Goal: Transaction & Acquisition: Register for event/course

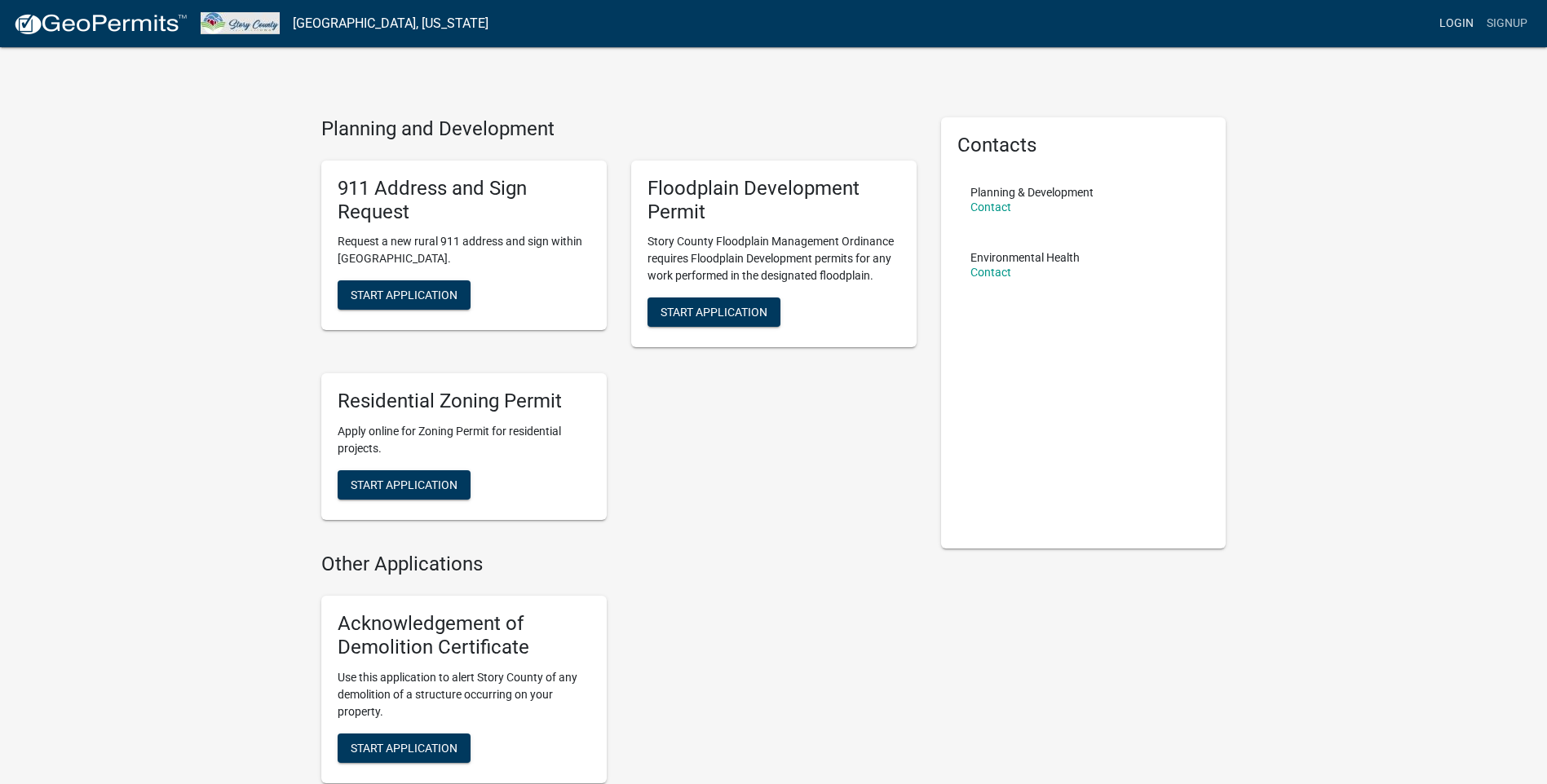
click at [1444, 23] on link "Login" at bounding box center [1456, 24] width 47 height 31
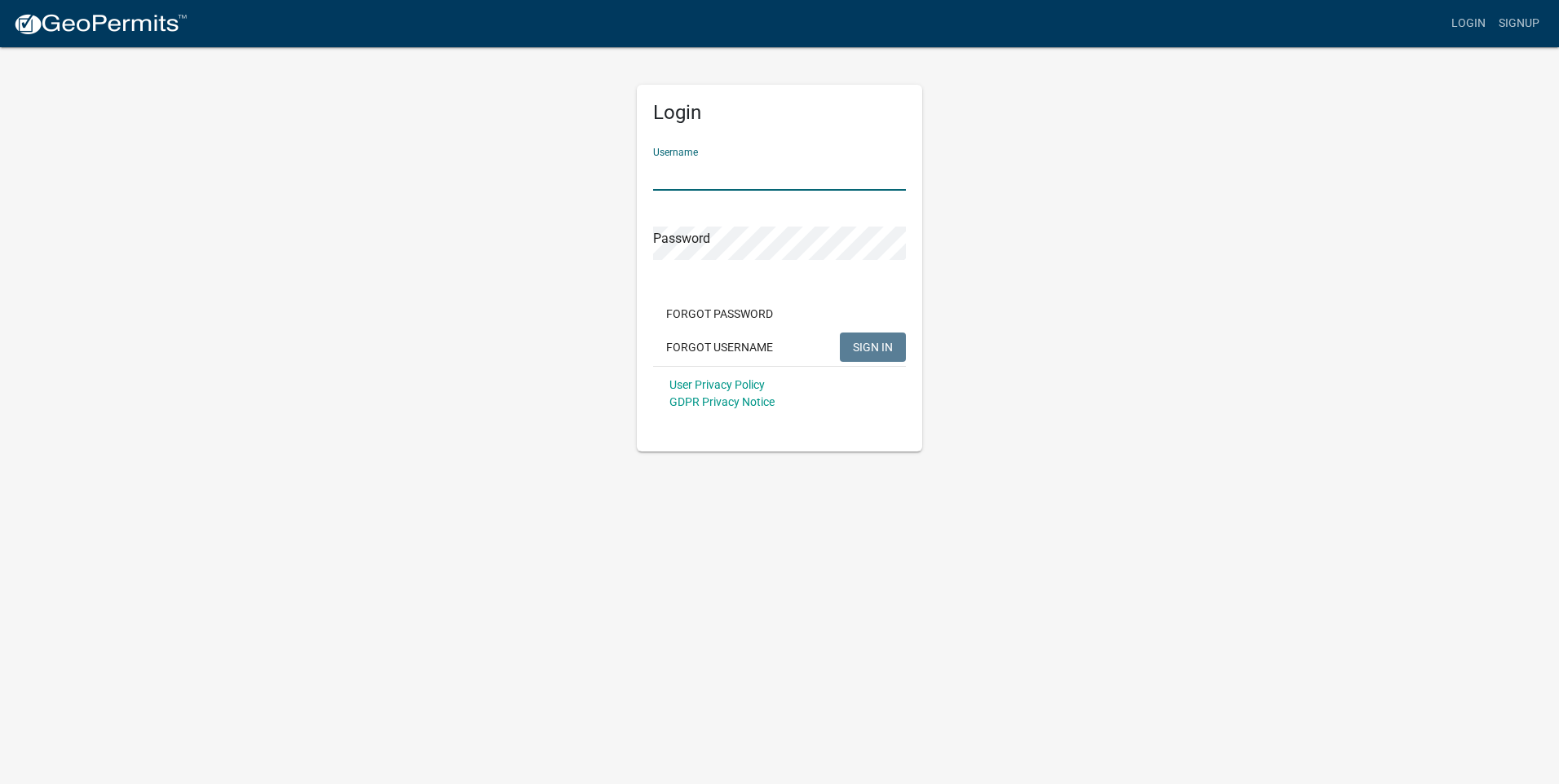
click at [792, 182] on input "Username" at bounding box center [779, 174] width 253 height 33
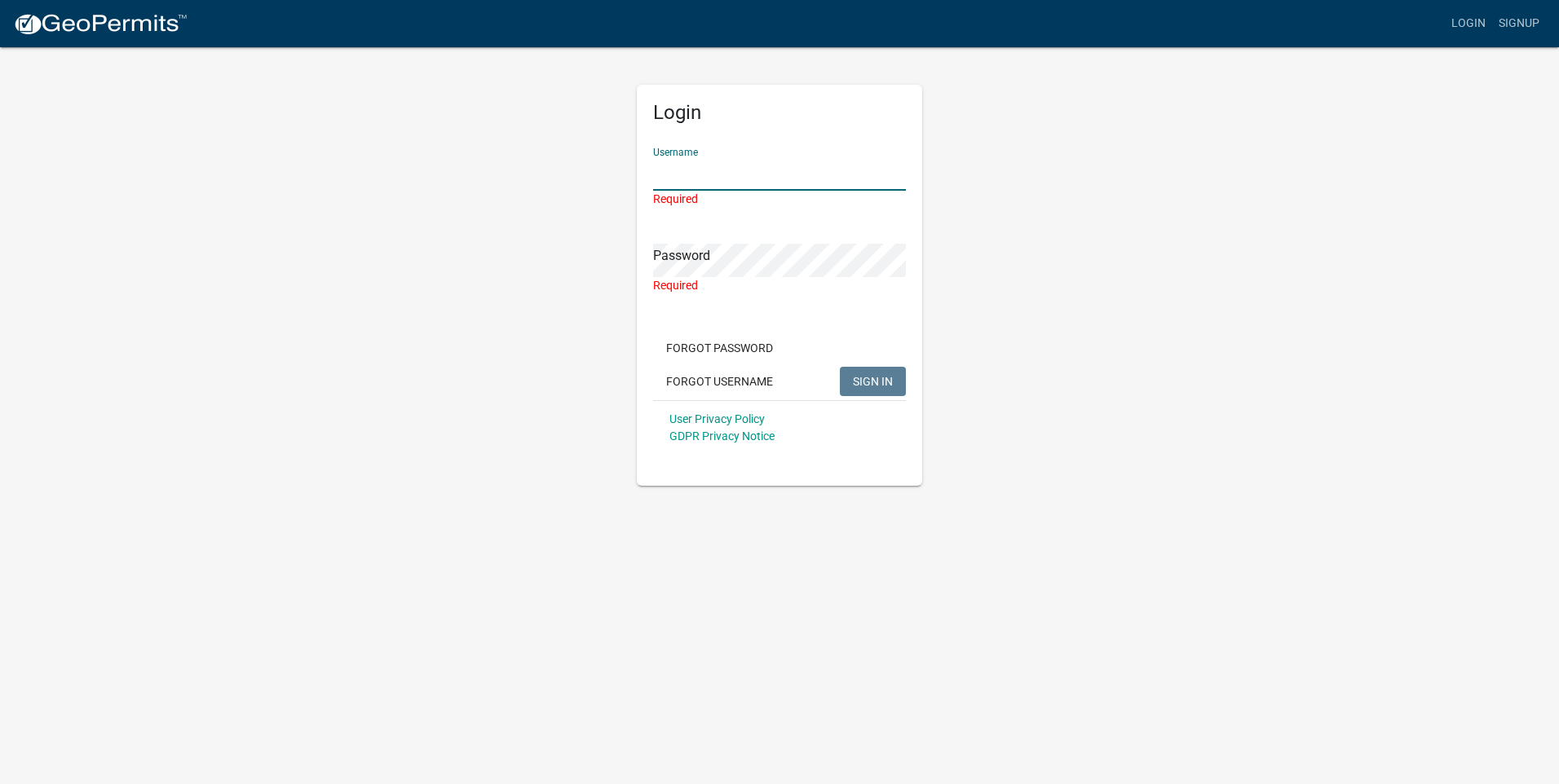
click at [762, 180] on input "Username" at bounding box center [779, 174] width 253 height 33
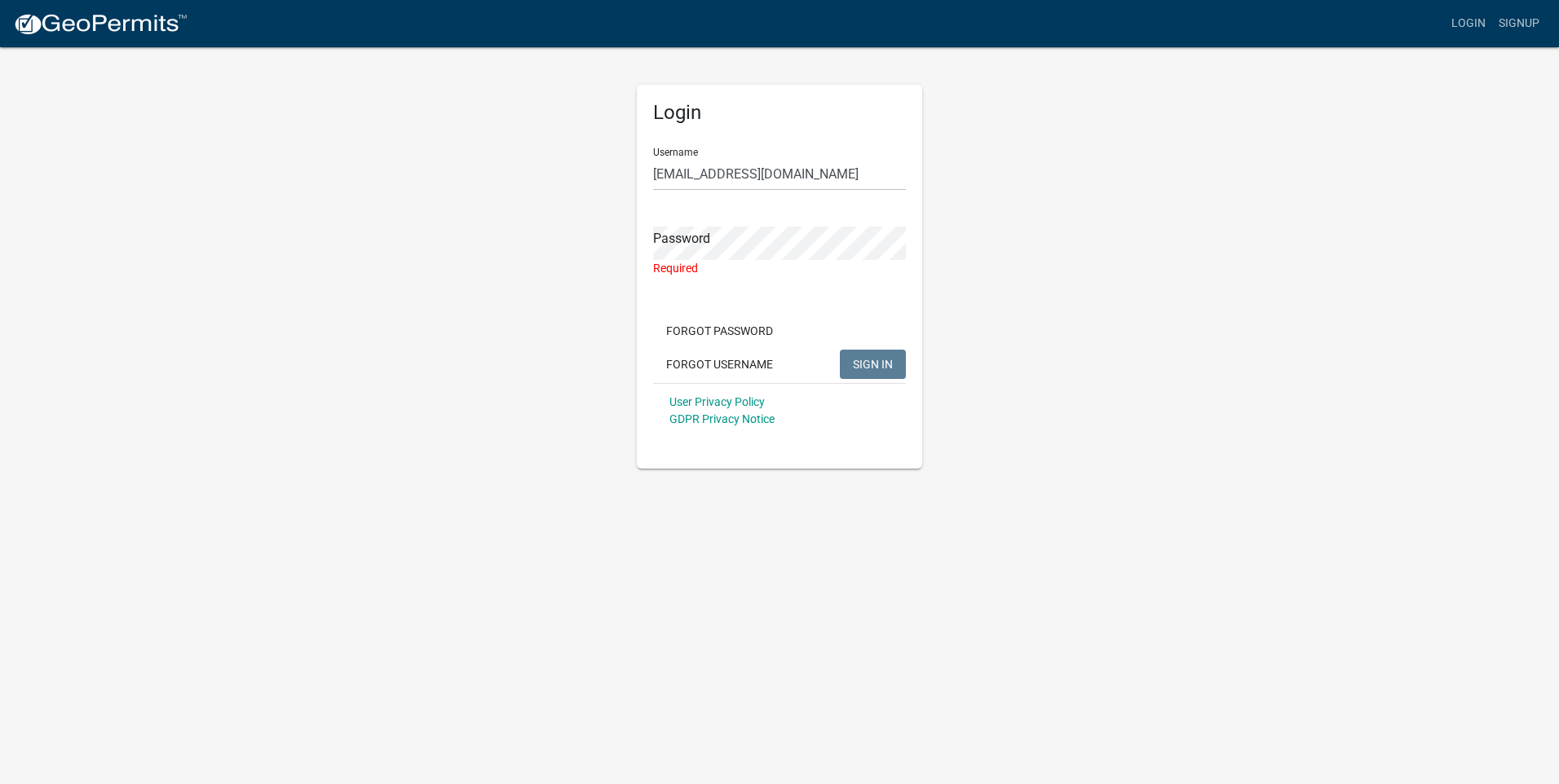
click at [753, 260] on div "Required" at bounding box center [779, 269] width 253 height 17
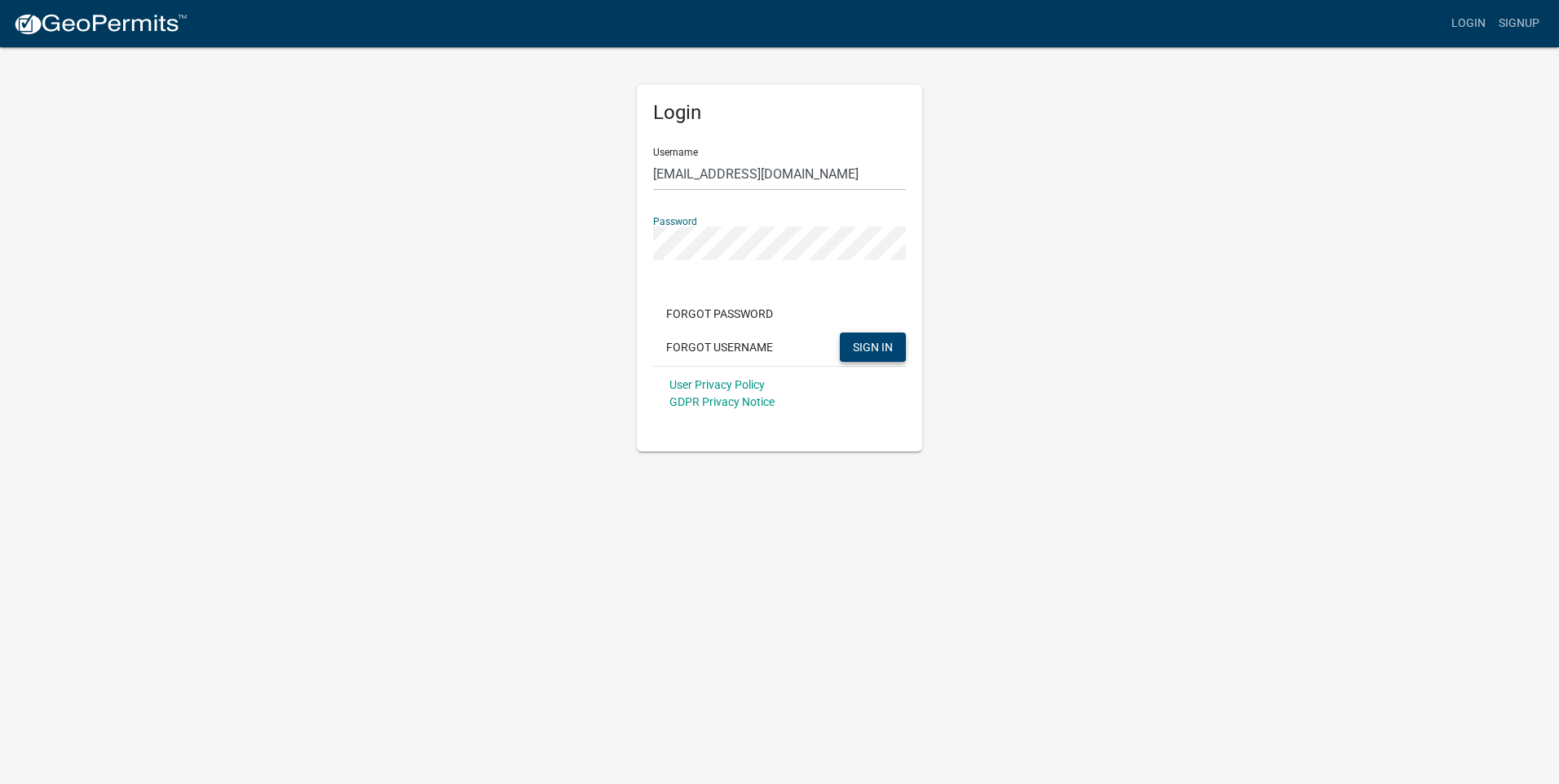
click at [890, 340] on span "SIGN IN" at bounding box center [872, 346] width 40 height 13
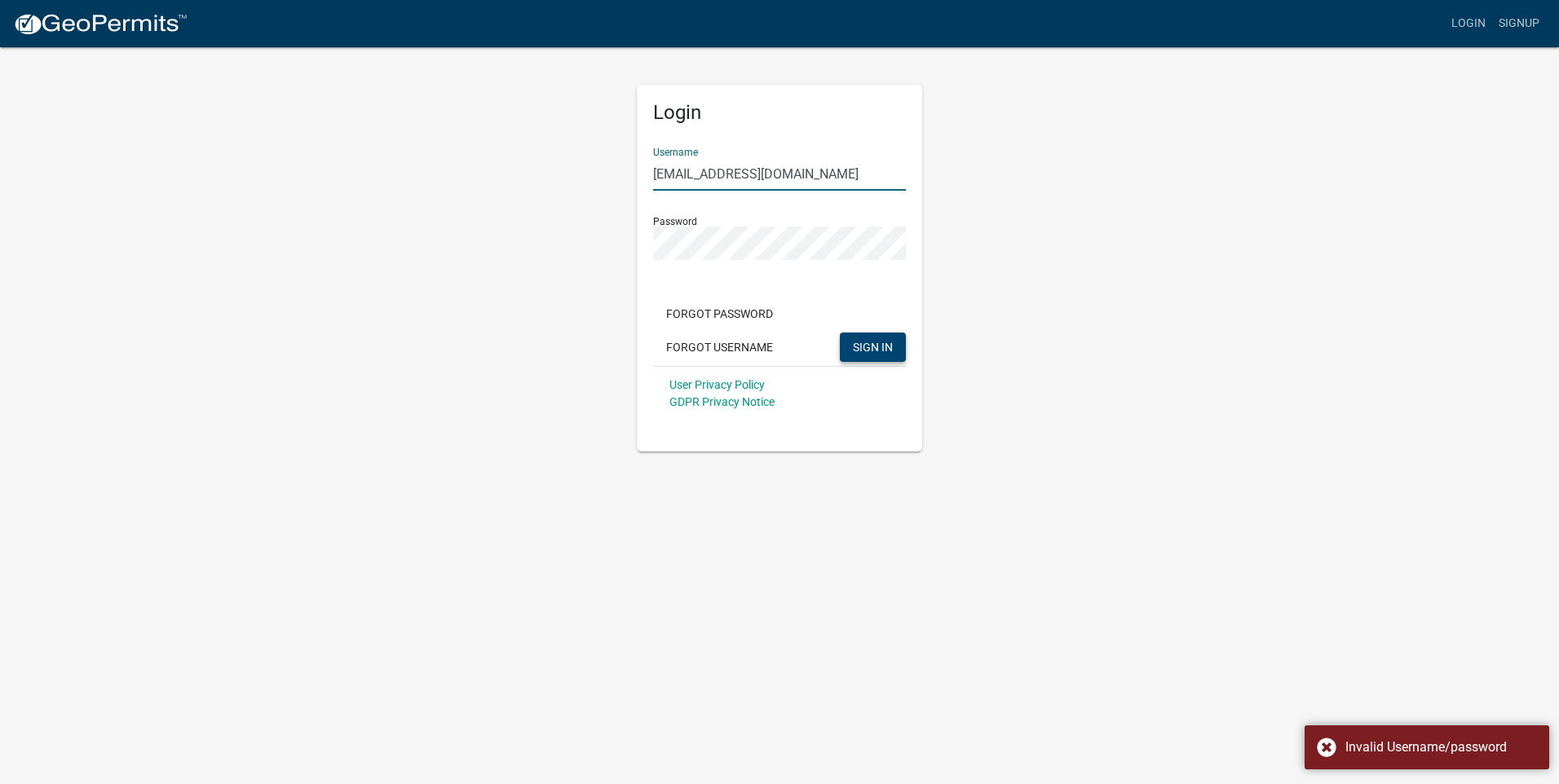
click at [812, 170] on input "[EMAIL_ADDRESS][DOMAIN_NAME]" at bounding box center [779, 174] width 253 height 33
drag, startPoint x: 812, startPoint y: 170, endPoint x: 556, endPoint y: 170, distance: 256.0
click at [556, 170] on div "Login Username [PERSON_NAME][EMAIL_ADDRESS][DOMAIN_NAME] Password Forgot Passwo…" at bounding box center [779, 248] width 930 height 406
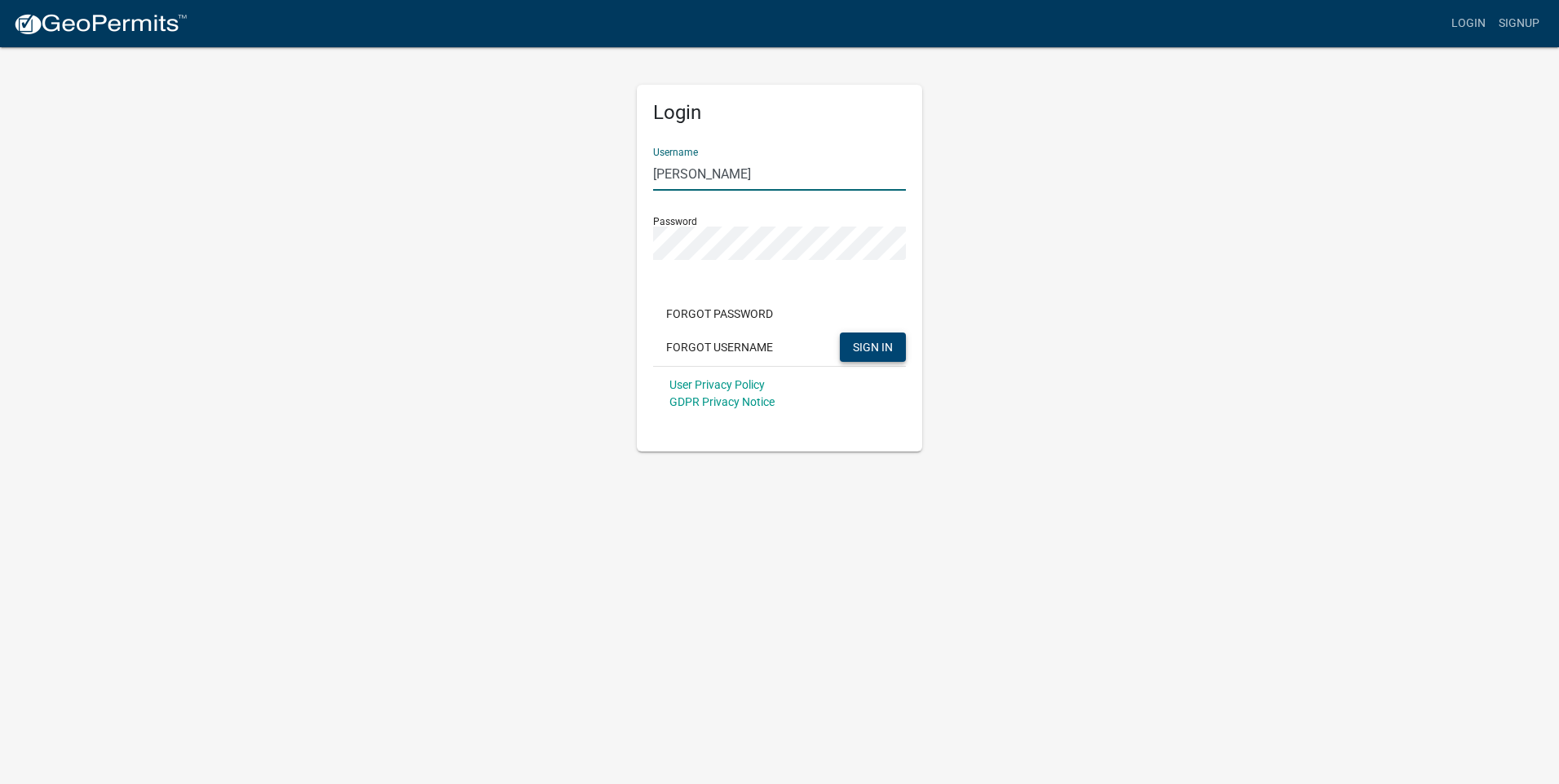
click at [852, 340] on button "SIGN IN" at bounding box center [872, 347] width 66 height 29
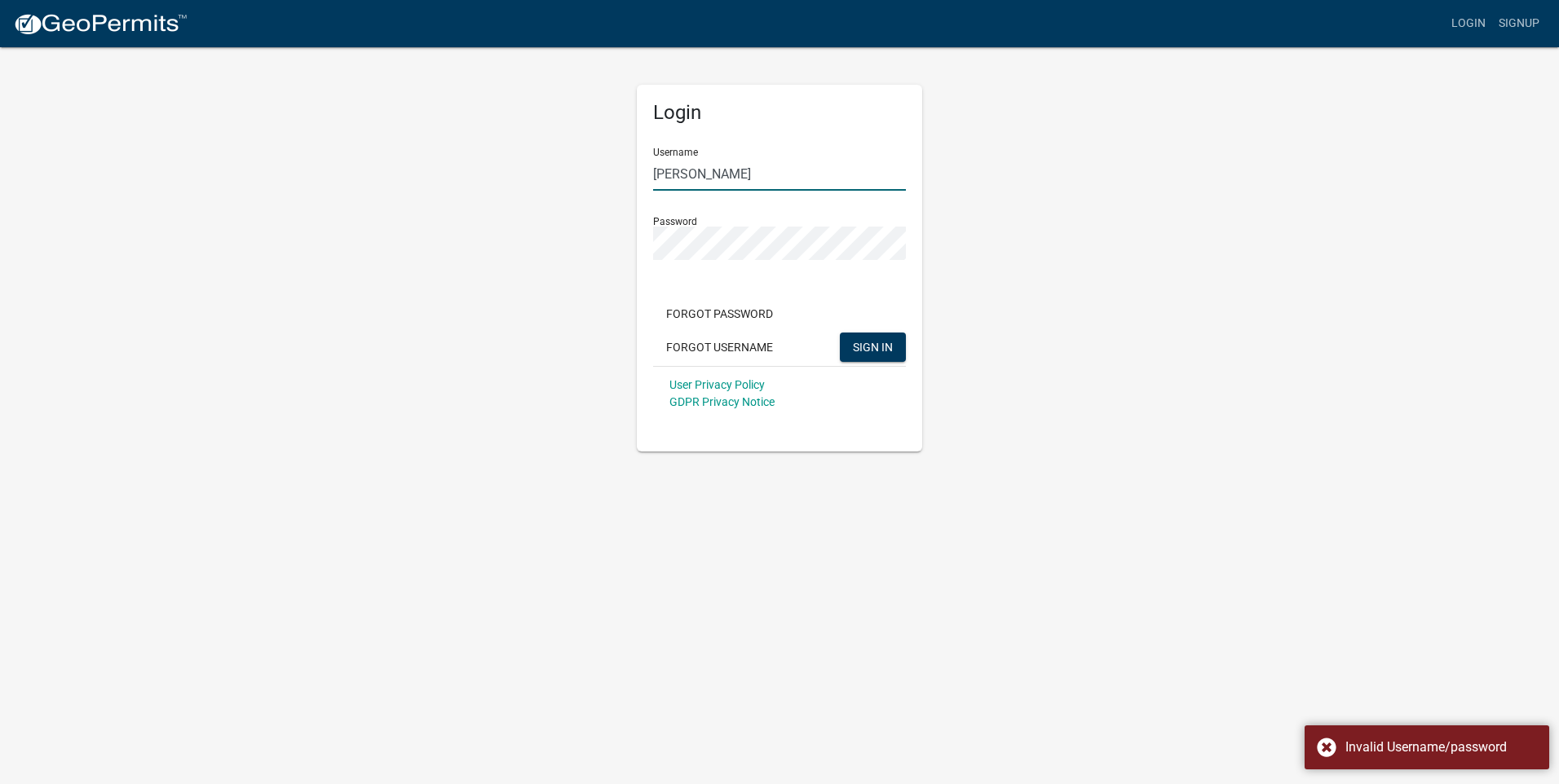
click at [783, 165] on input "[PERSON_NAME]" at bounding box center [779, 174] width 253 height 33
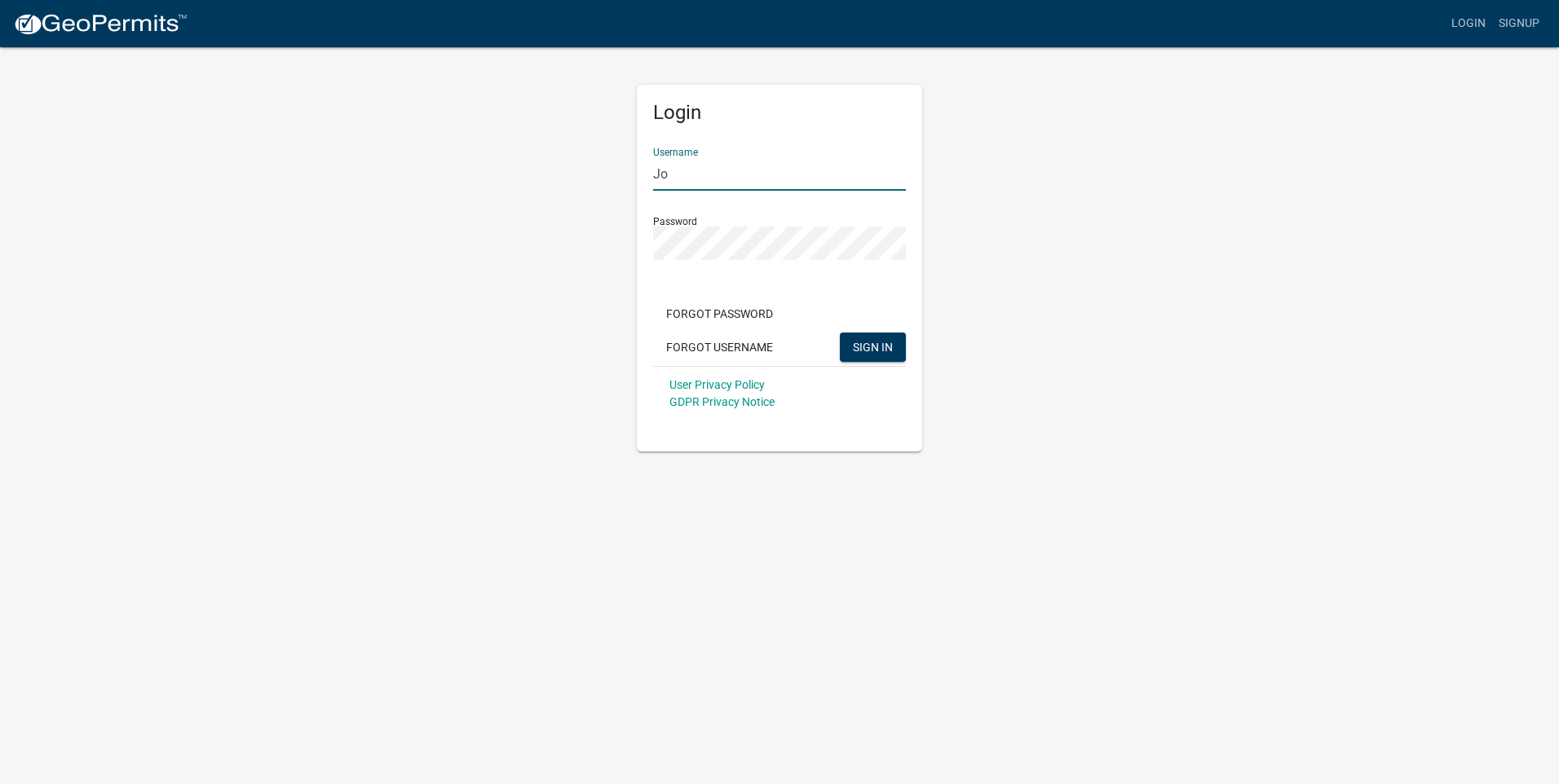
type input "J"
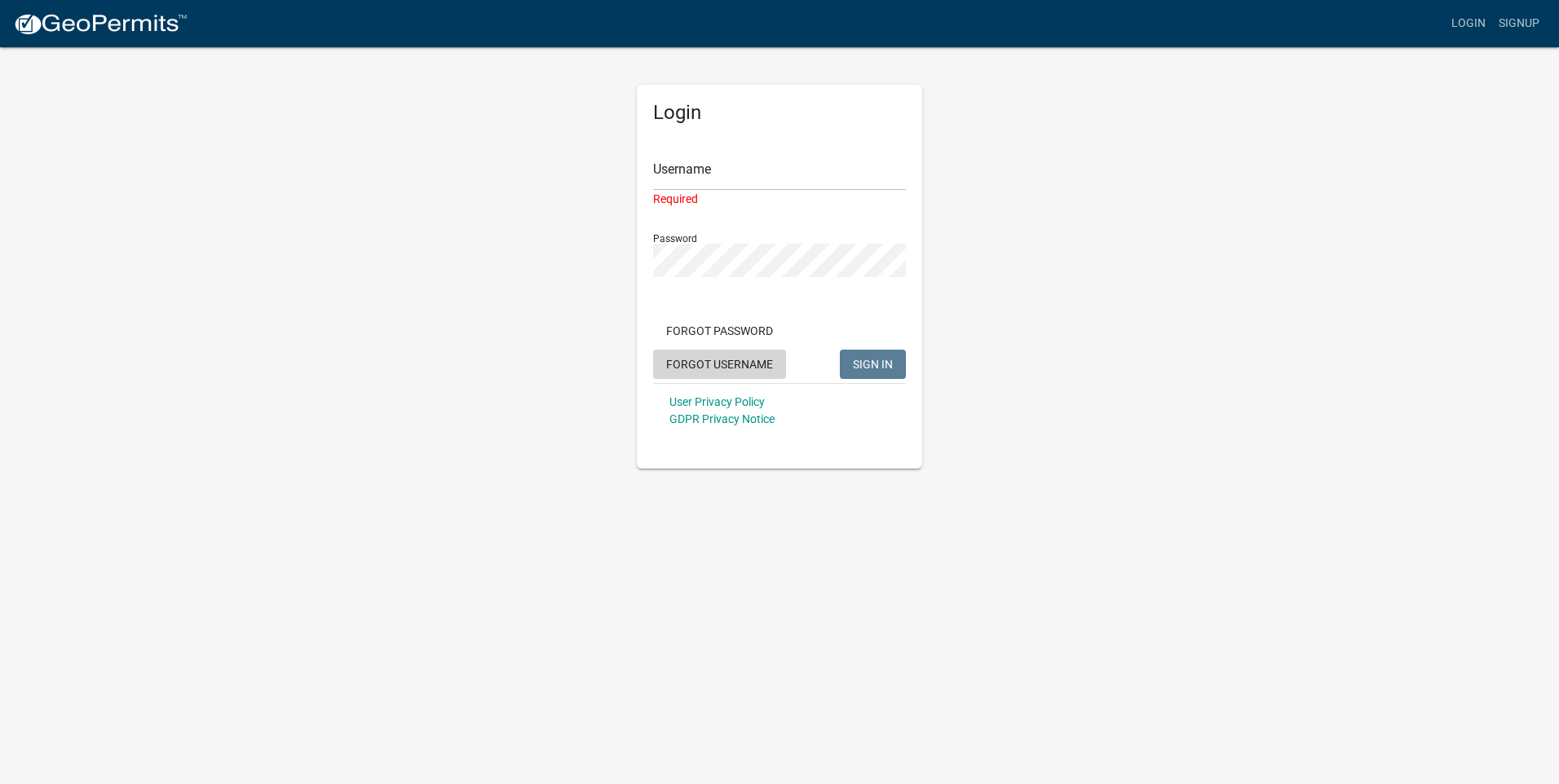
click at [748, 362] on button "Forgot Username" at bounding box center [719, 364] width 133 height 29
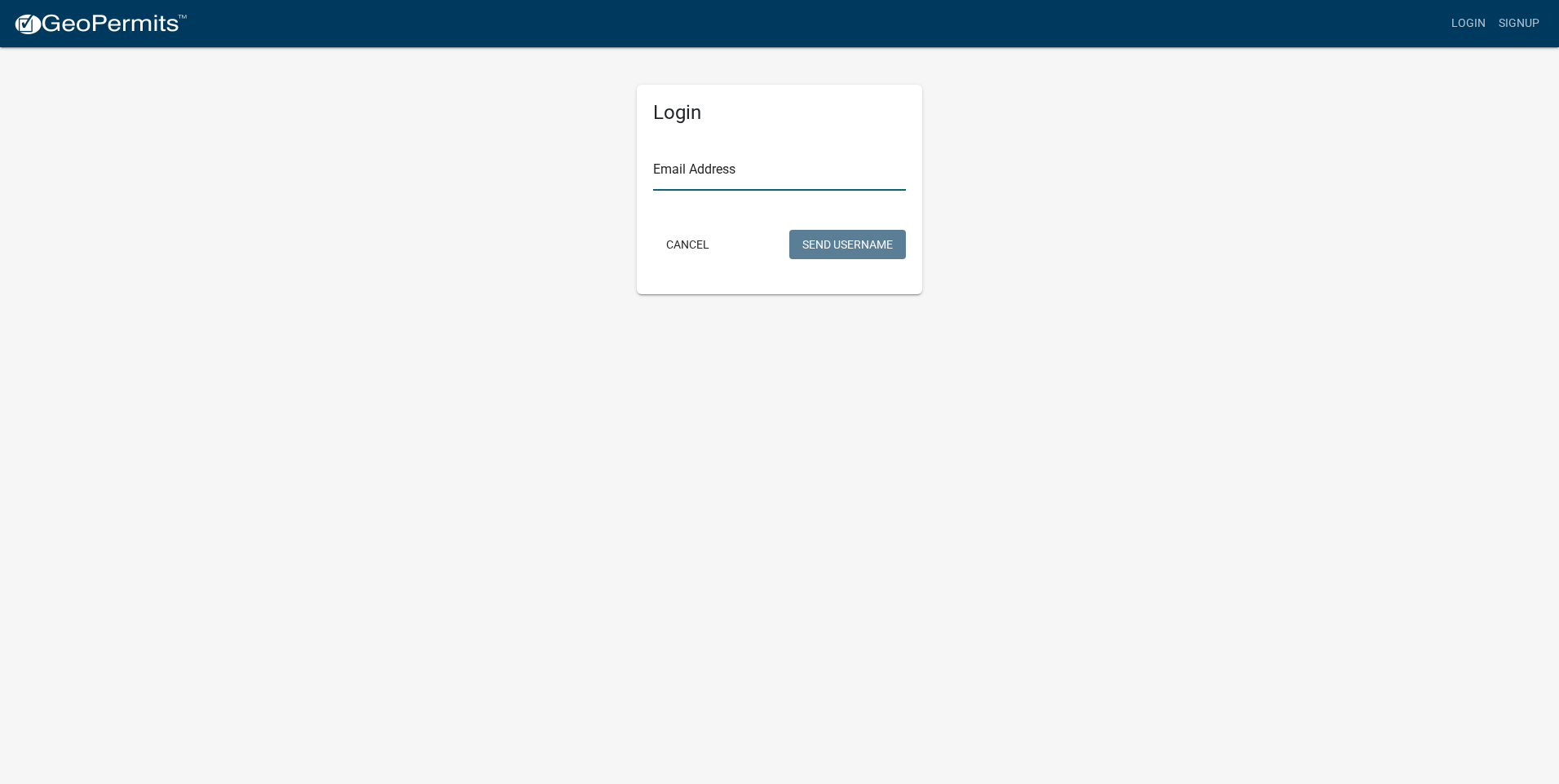
click at [731, 182] on input "Email Address" at bounding box center [779, 174] width 253 height 33
type input "[EMAIL_ADDRESS][DOMAIN_NAME]"
click at [808, 236] on button "Send Username" at bounding box center [848, 244] width 117 height 29
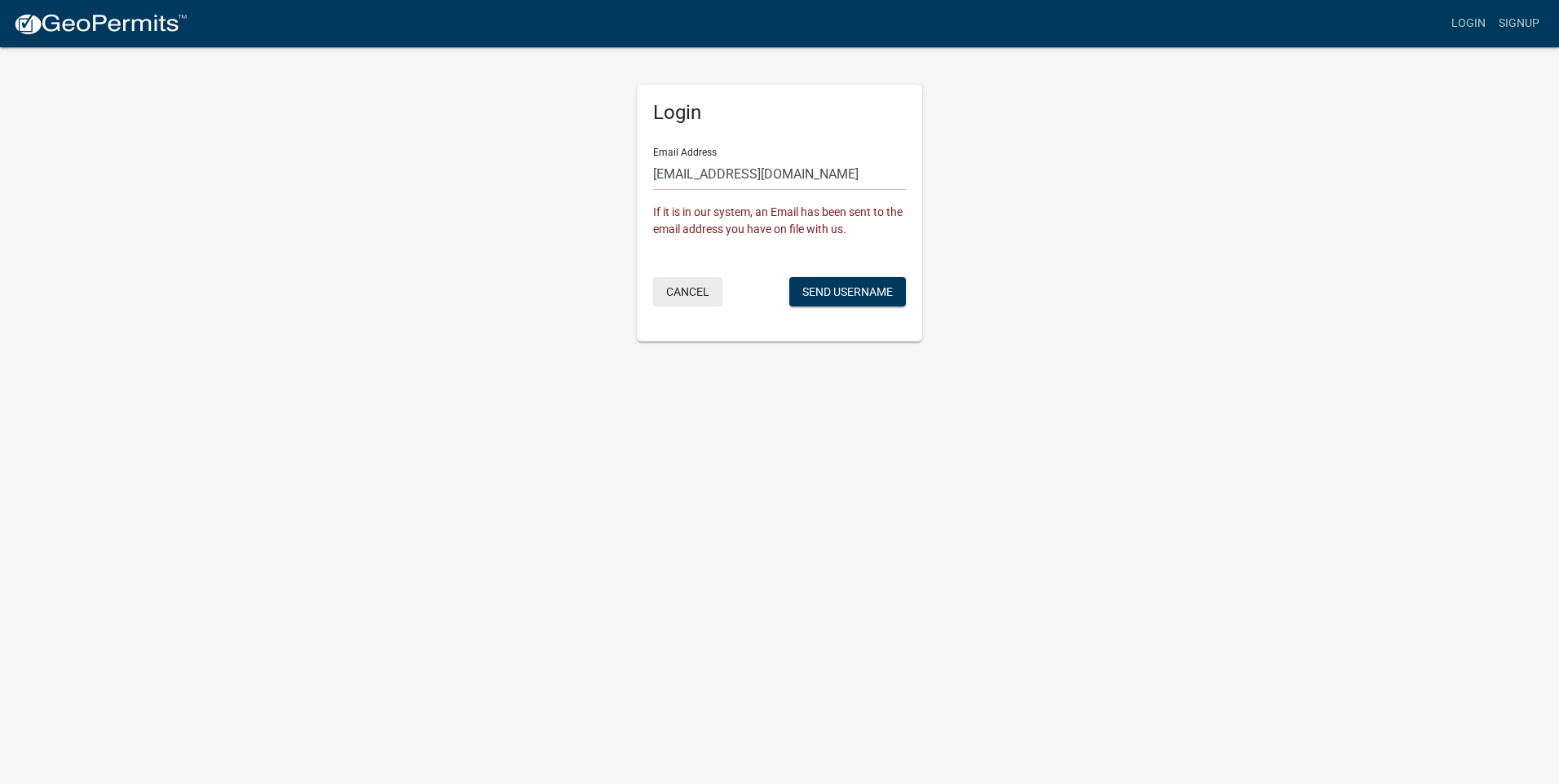
click at [694, 290] on button "Cancel" at bounding box center [687, 292] width 69 height 29
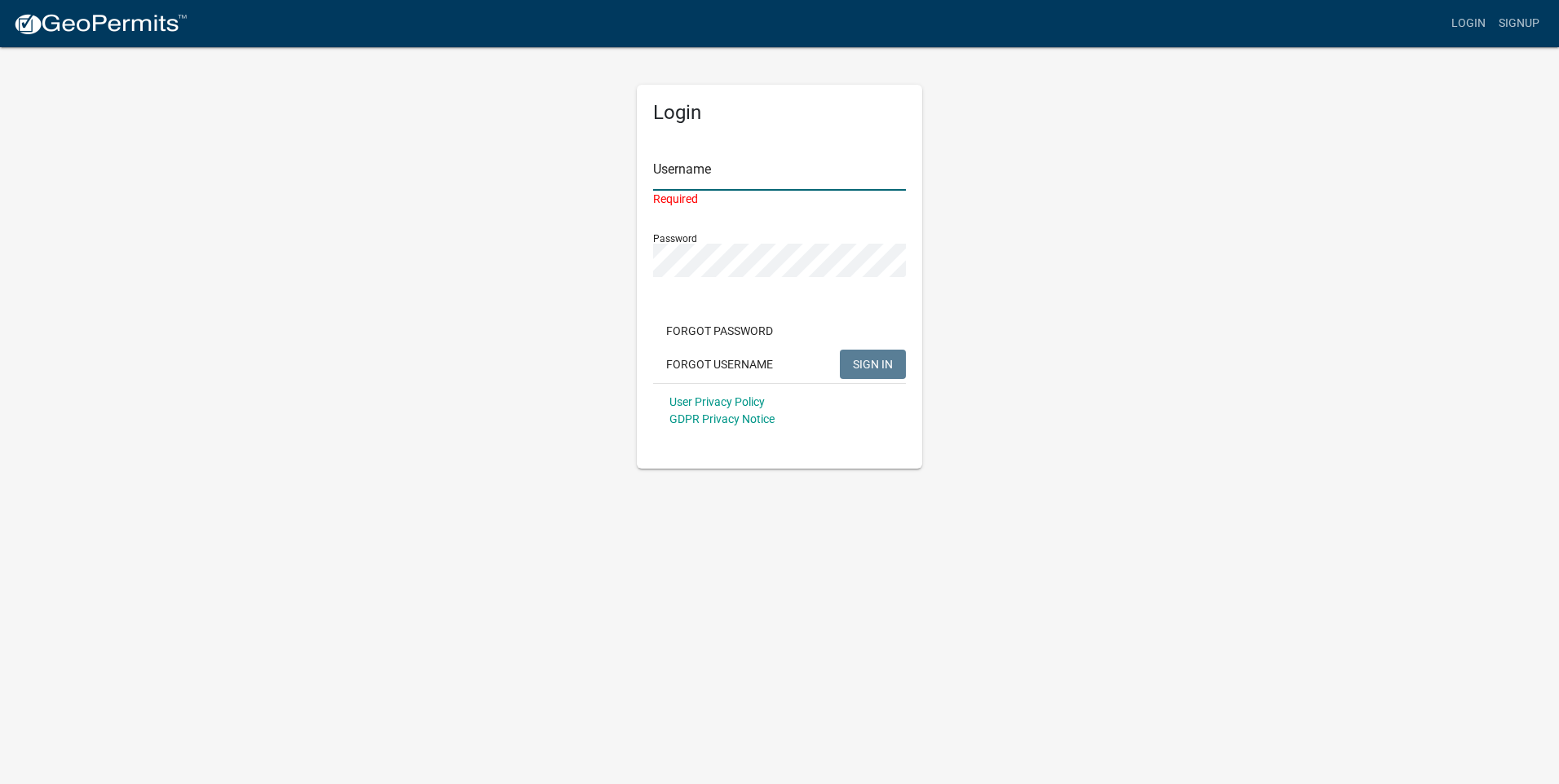
click at [729, 182] on input "Username" at bounding box center [779, 174] width 253 height 33
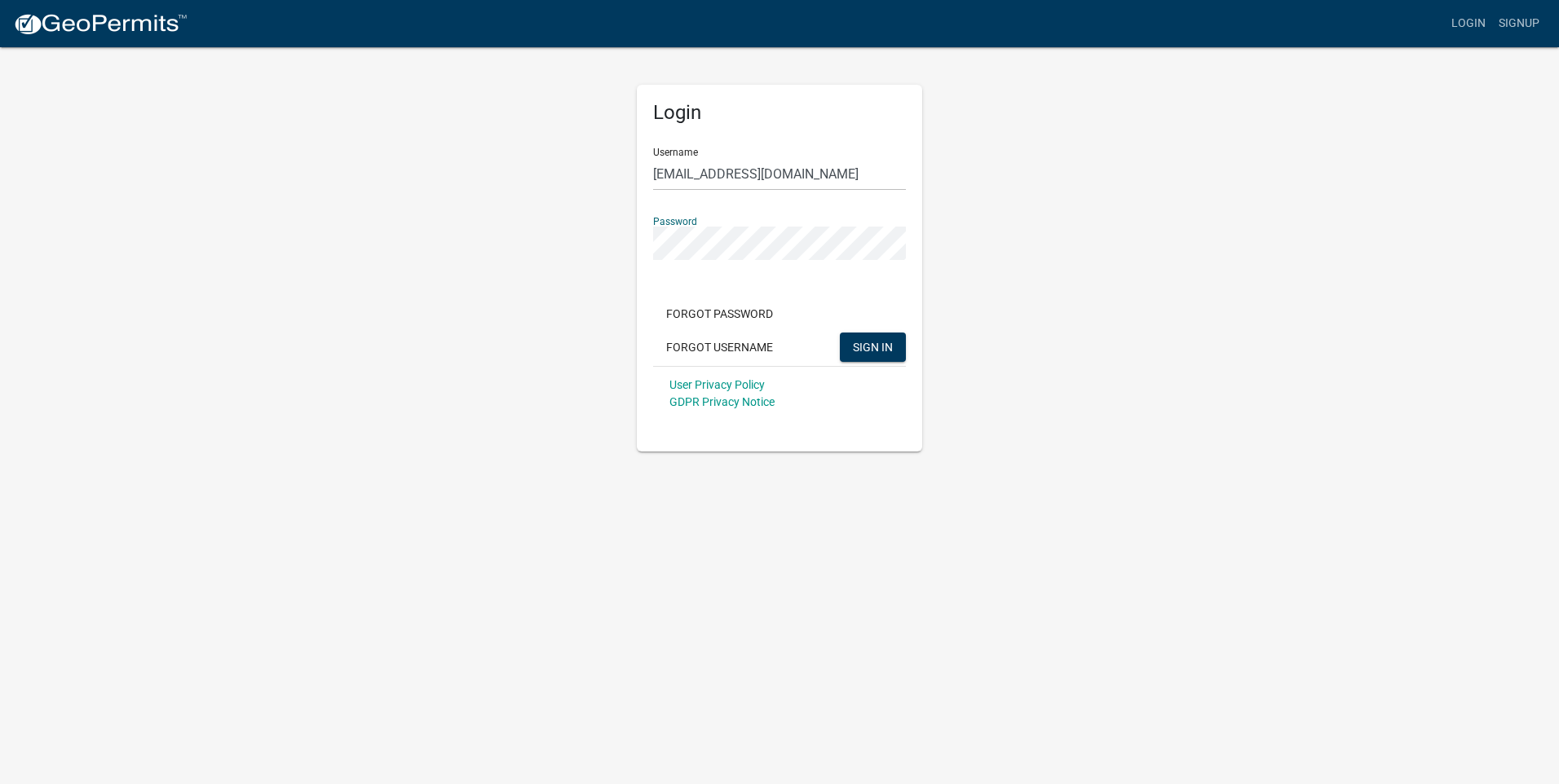
click at [602, 234] on div "Login Username [EMAIL_ADDRESS][DOMAIN_NAME] Password Forgot Password Forgot Use…" at bounding box center [779, 248] width 930 height 406
click at [840, 332] on button "SIGN IN" at bounding box center [872, 347] width 66 height 29
click at [675, 177] on input "[EMAIL_ADDRESS][DOMAIN_NAME]" at bounding box center [779, 174] width 253 height 33
type input "[EMAIL_ADDRESS][DOMAIN_NAME]"
click at [866, 353] on span "SIGN IN" at bounding box center [872, 346] width 40 height 13
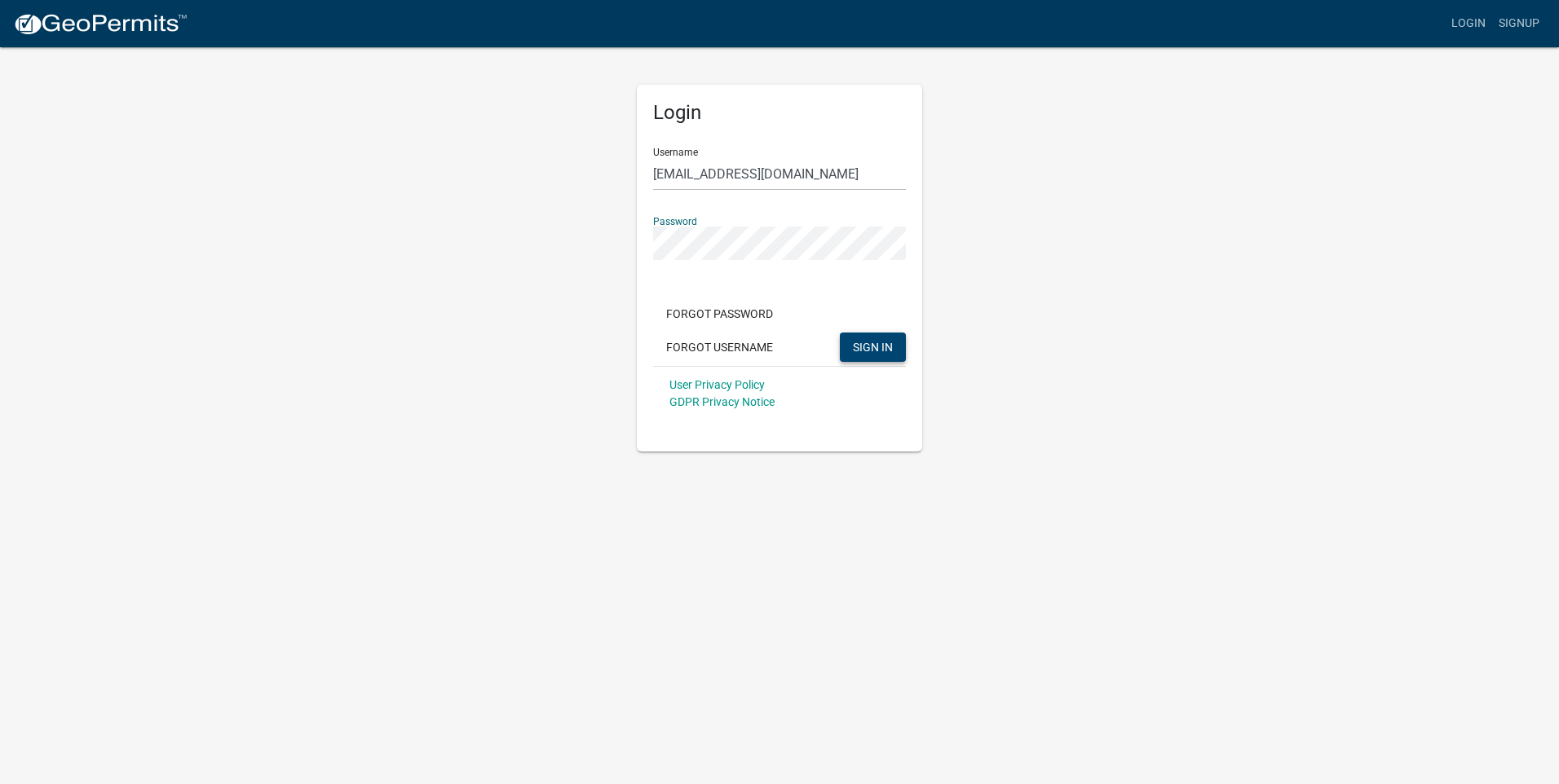
click at [840, 332] on button "SIGN IN" at bounding box center [872, 347] width 66 height 29
click at [878, 342] on span "SIGN IN" at bounding box center [872, 346] width 40 height 13
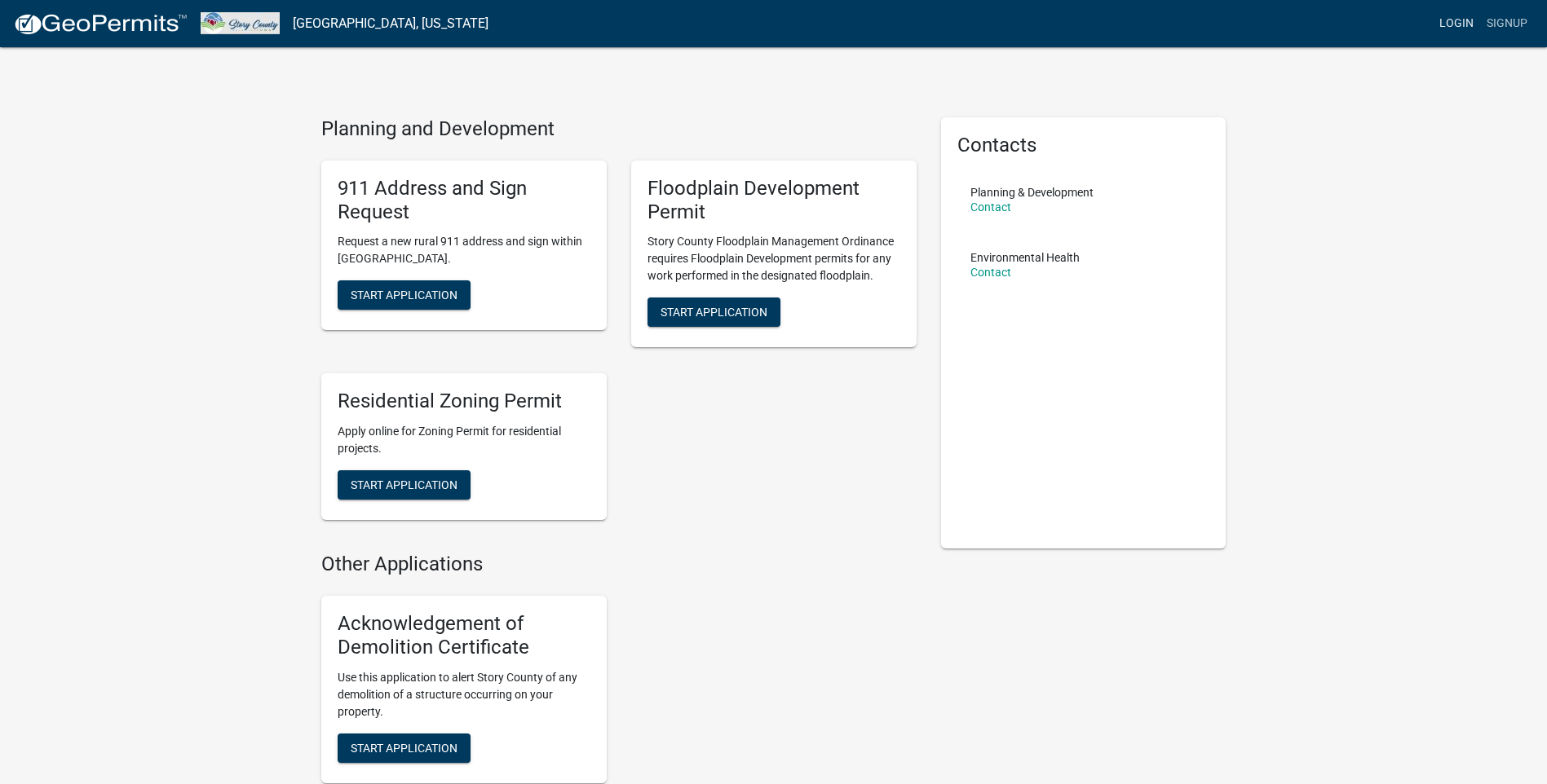
click at [1446, 27] on link "Login" at bounding box center [1456, 24] width 47 height 31
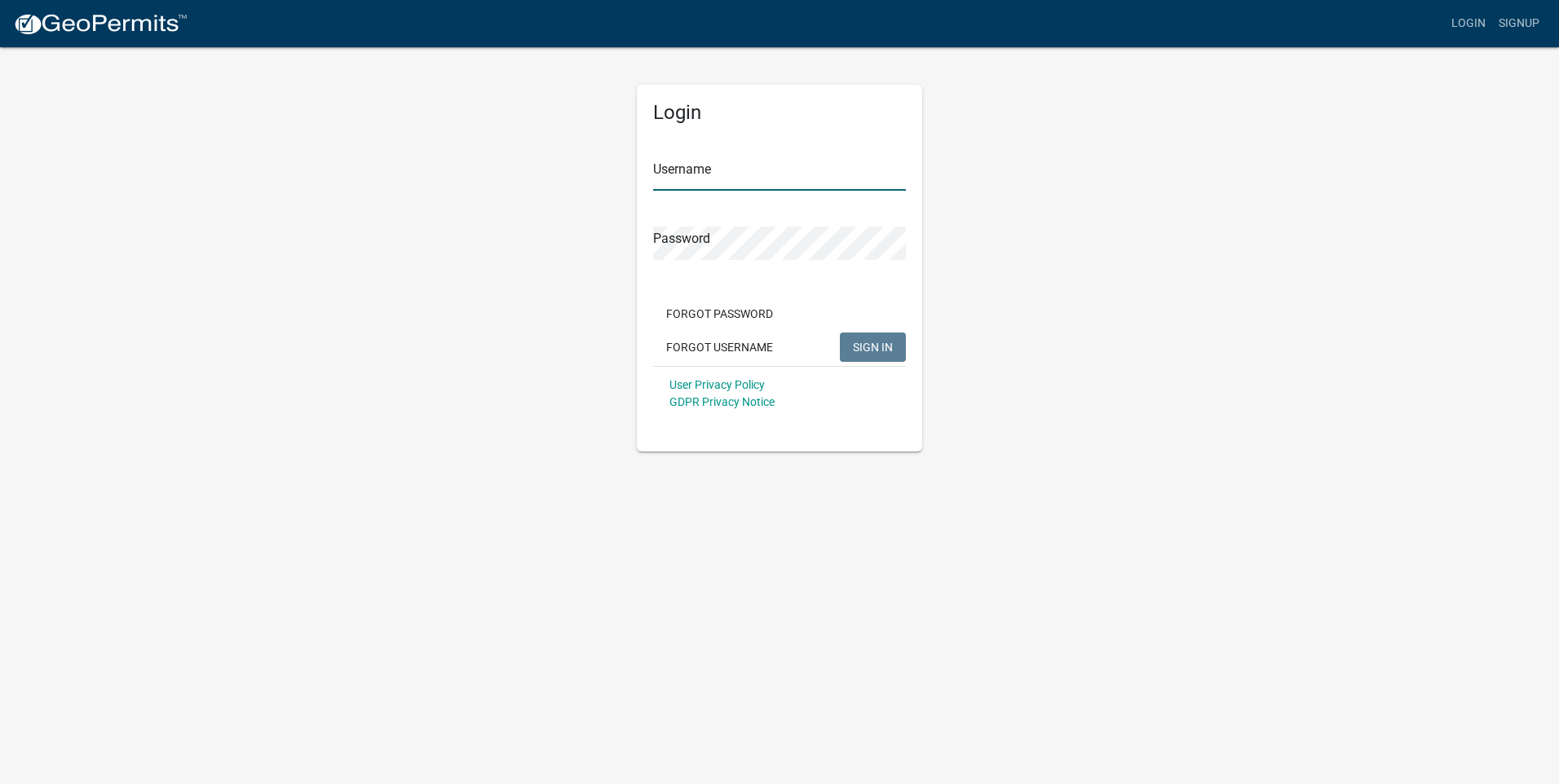
click at [771, 177] on input "Username" at bounding box center [779, 174] width 253 height 33
click at [840, 332] on button "SIGN IN" at bounding box center [872, 347] width 66 height 29
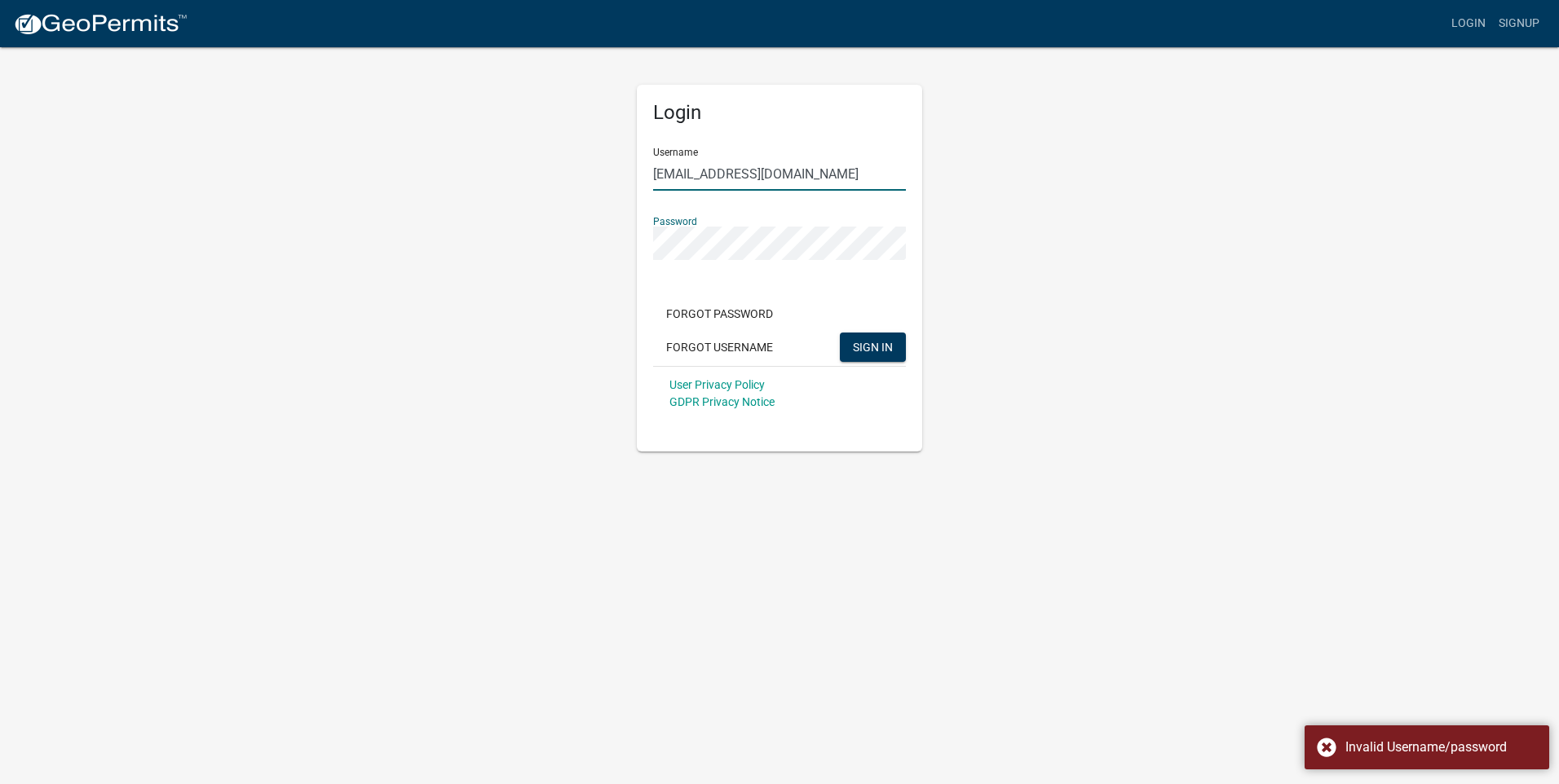
click at [802, 171] on input "[EMAIL_ADDRESS][DOMAIN_NAME]" at bounding box center [779, 174] width 253 height 33
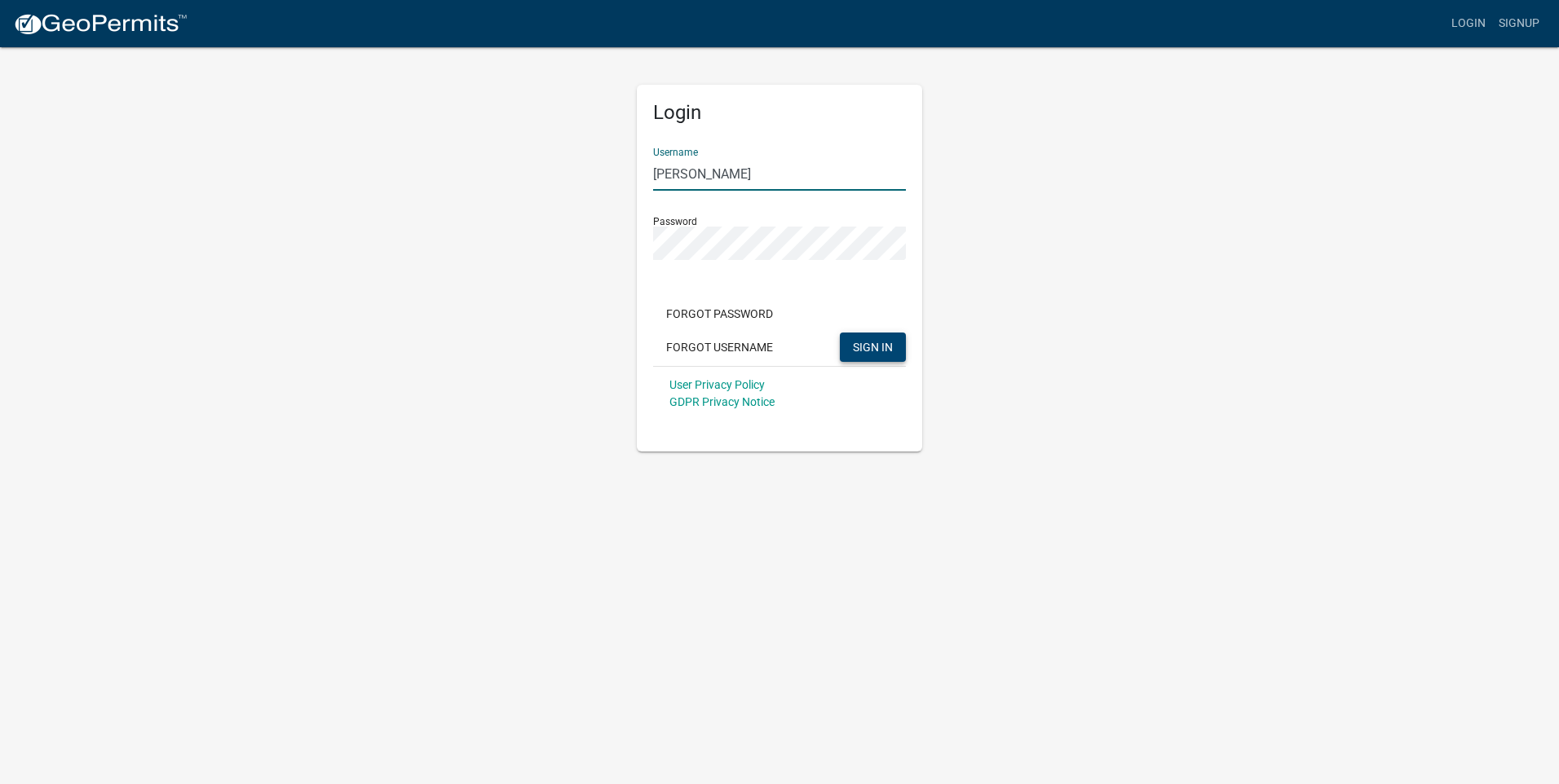
click at [884, 350] on span "SIGN IN" at bounding box center [872, 346] width 40 height 13
drag, startPoint x: 777, startPoint y: 168, endPoint x: 542, endPoint y: 168, distance: 235.0
click at [542, 168] on div "Login Username joe blackburn Password Forgot Password Forgot Username SIGN IN U…" at bounding box center [779, 248] width 930 height 406
click at [869, 343] on span "SIGN IN" at bounding box center [872, 346] width 40 height 13
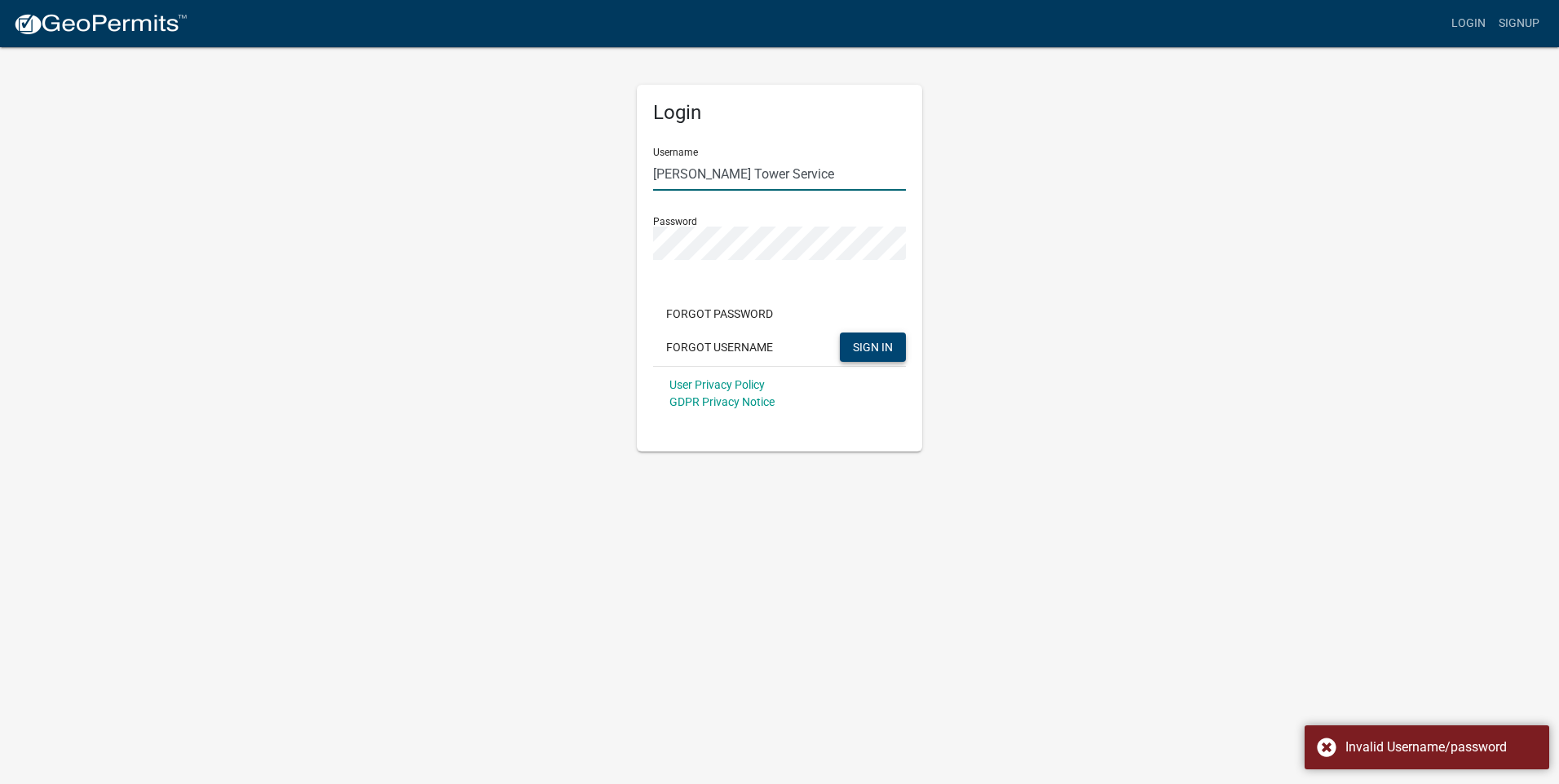
click at [811, 177] on input "Murphy Tower Service" at bounding box center [779, 174] width 253 height 33
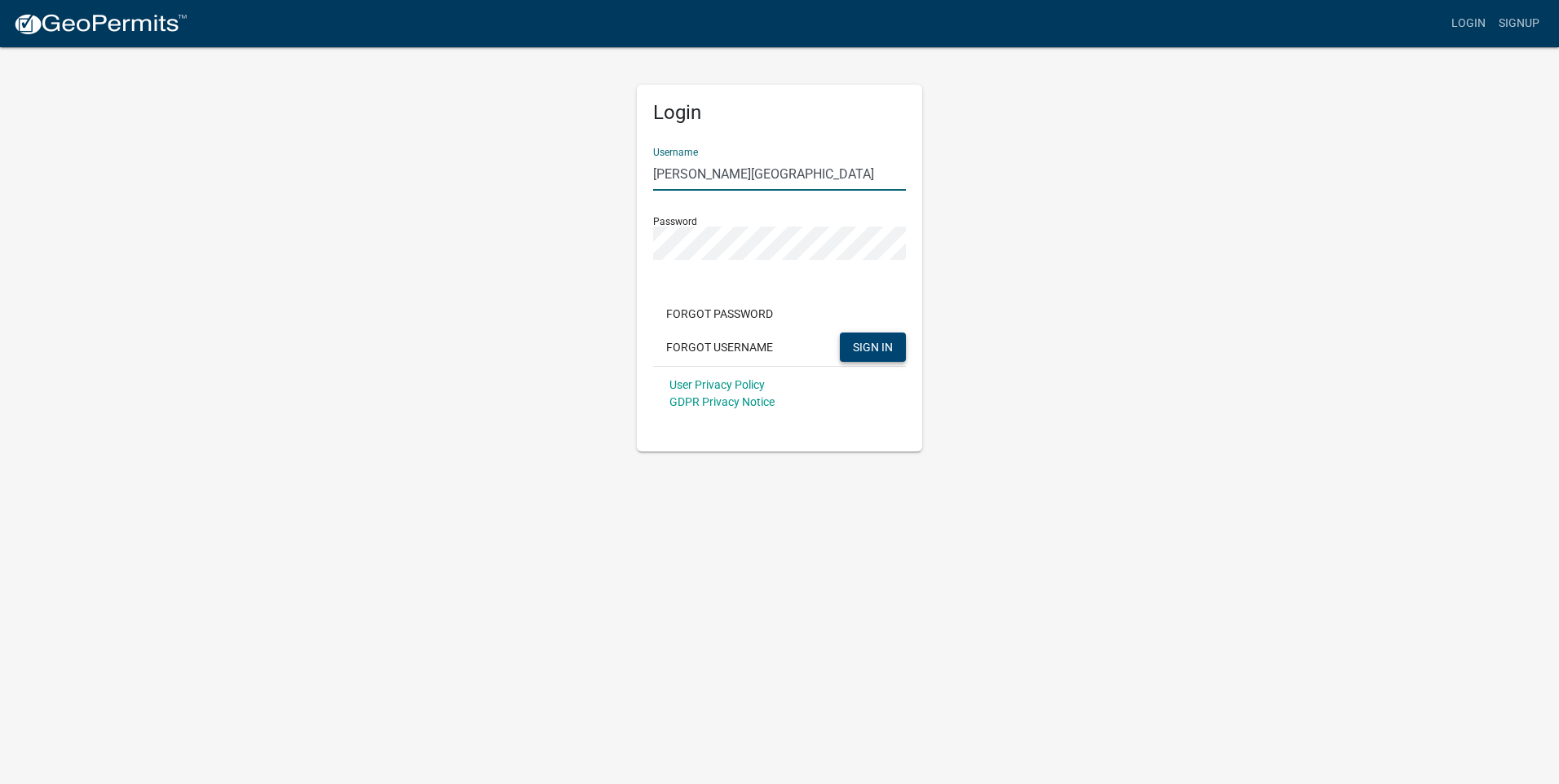
click at [882, 343] on span "SIGN IN" at bounding box center [872, 346] width 40 height 13
click at [791, 171] on input "Murphy Tower" at bounding box center [779, 174] width 253 height 33
type input "M"
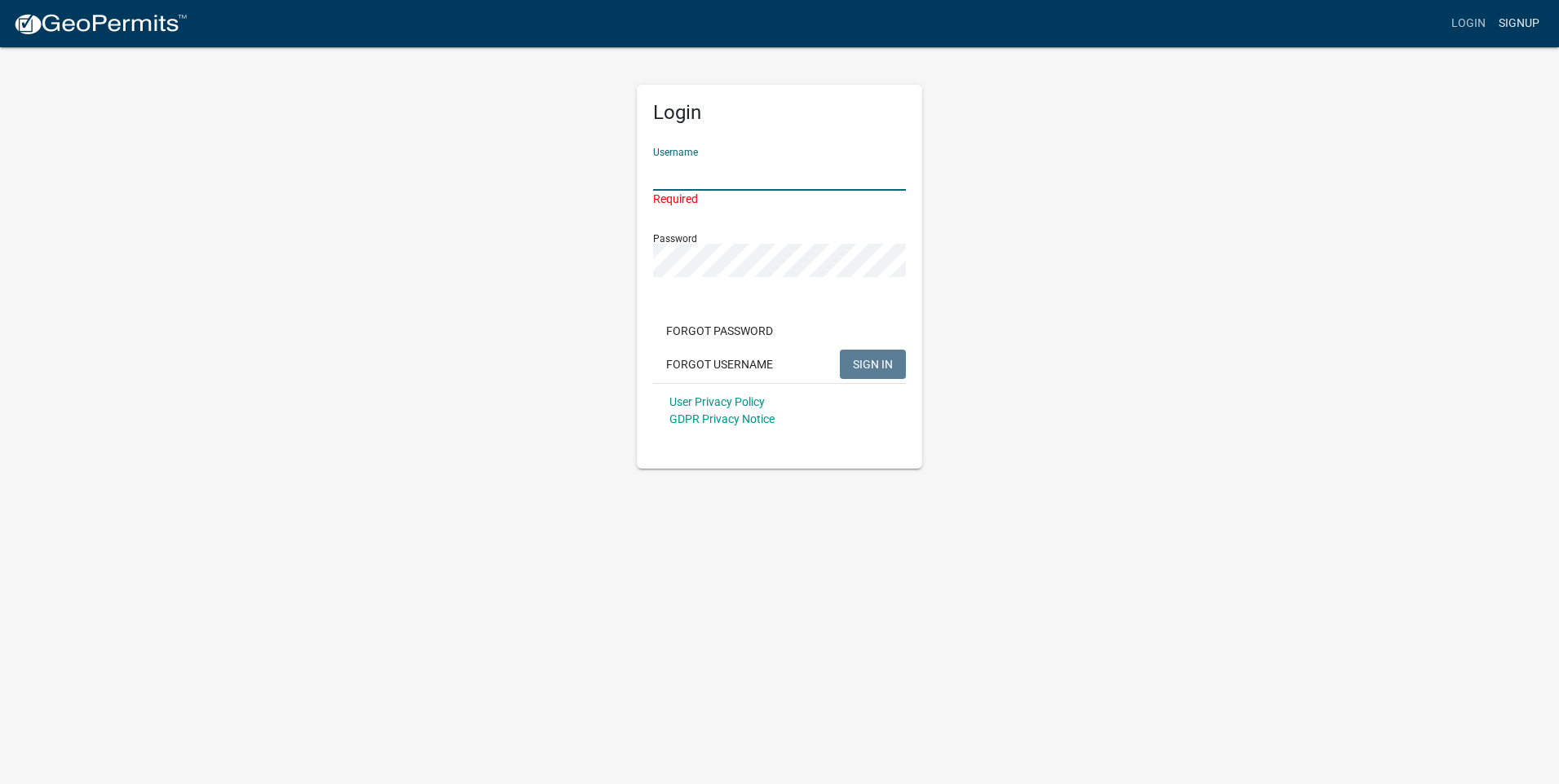
click at [1513, 19] on link "Signup" at bounding box center [1519, 24] width 54 height 31
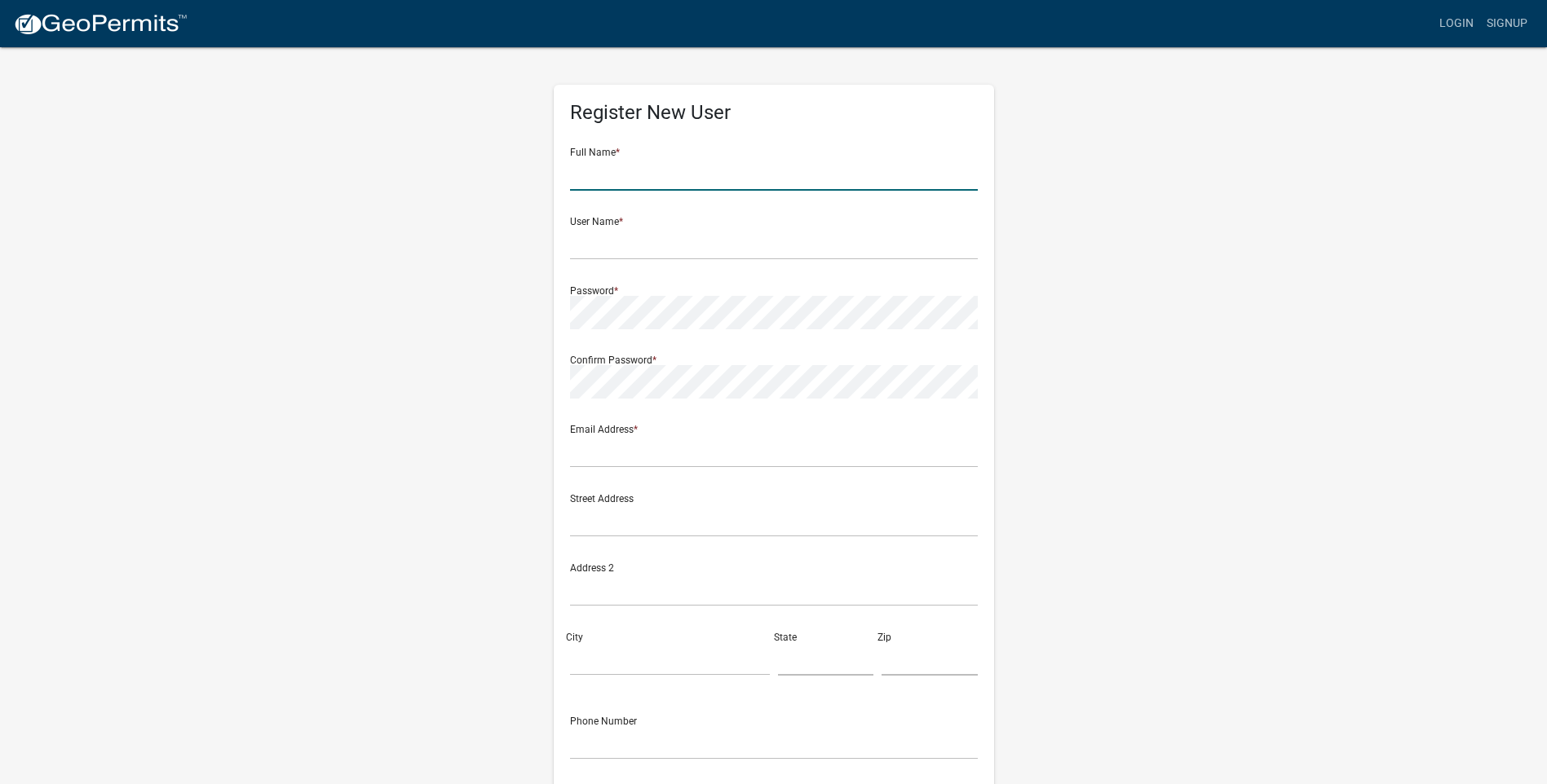
click at [787, 187] on input "text" at bounding box center [774, 174] width 408 height 33
type input "[PERSON_NAME]"
type input "[EMAIL_ADDRESS][DOMAIN_NAME]"
type input "20220 IA-5"
type input "Carlisle"
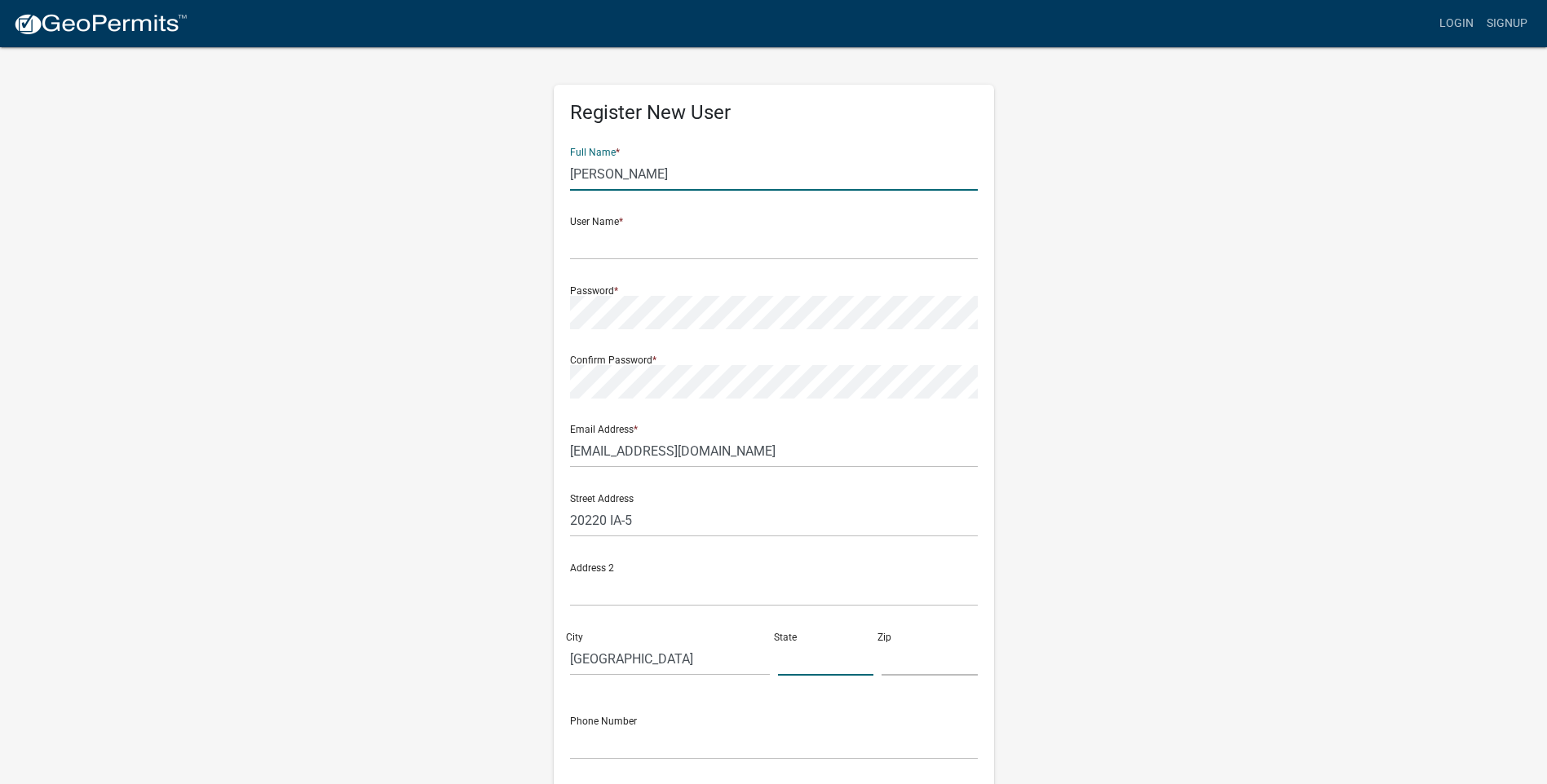
type input "IA"
type input "50047"
type input "6414858608"
click at [775, 248] on input "text" at bounding box center [774, 243] width 408 height 33
type input "[EMAIL_ADDRESS][DOMAIN_NAME]"
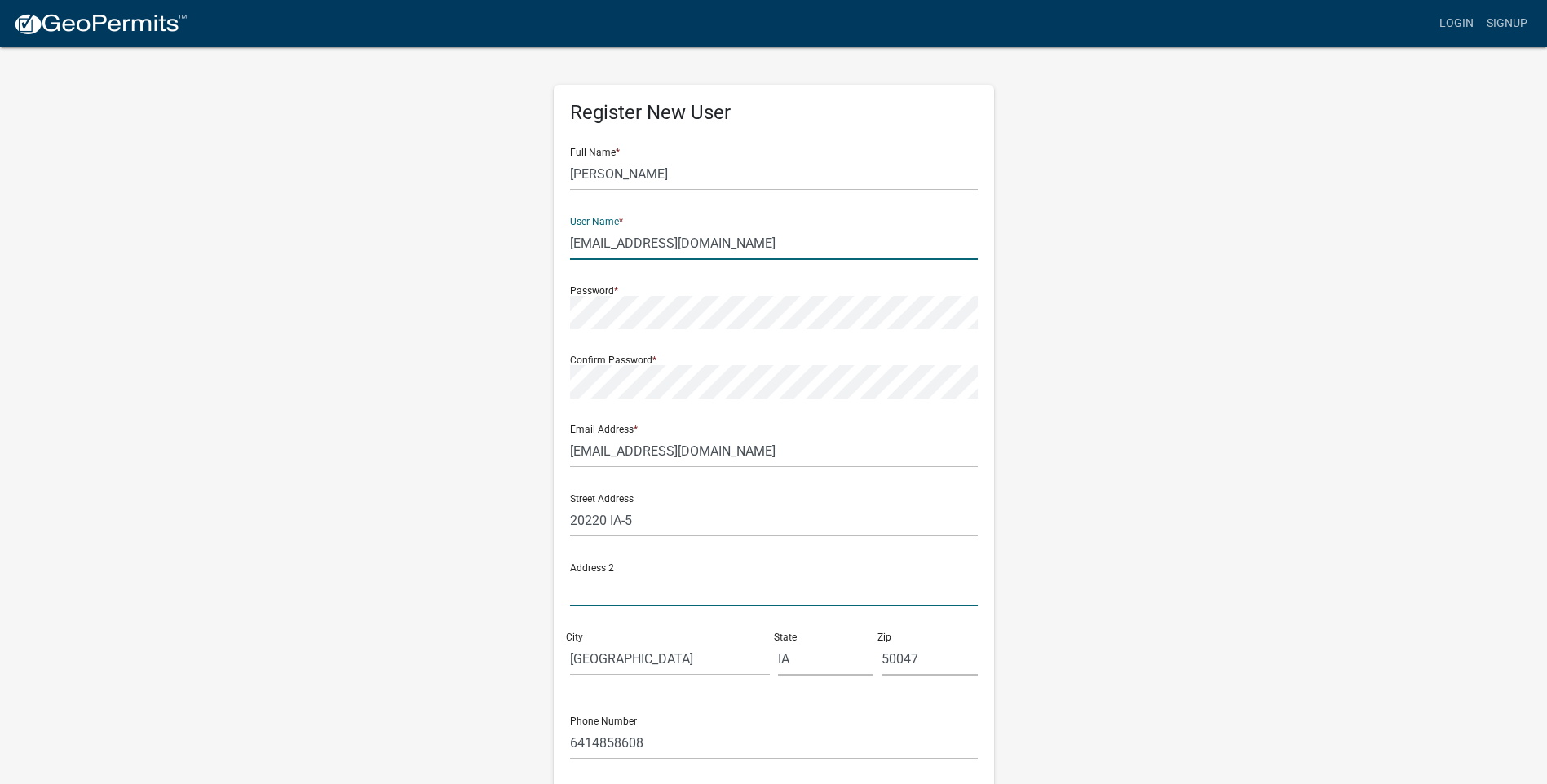
type input "20220 IA-5"
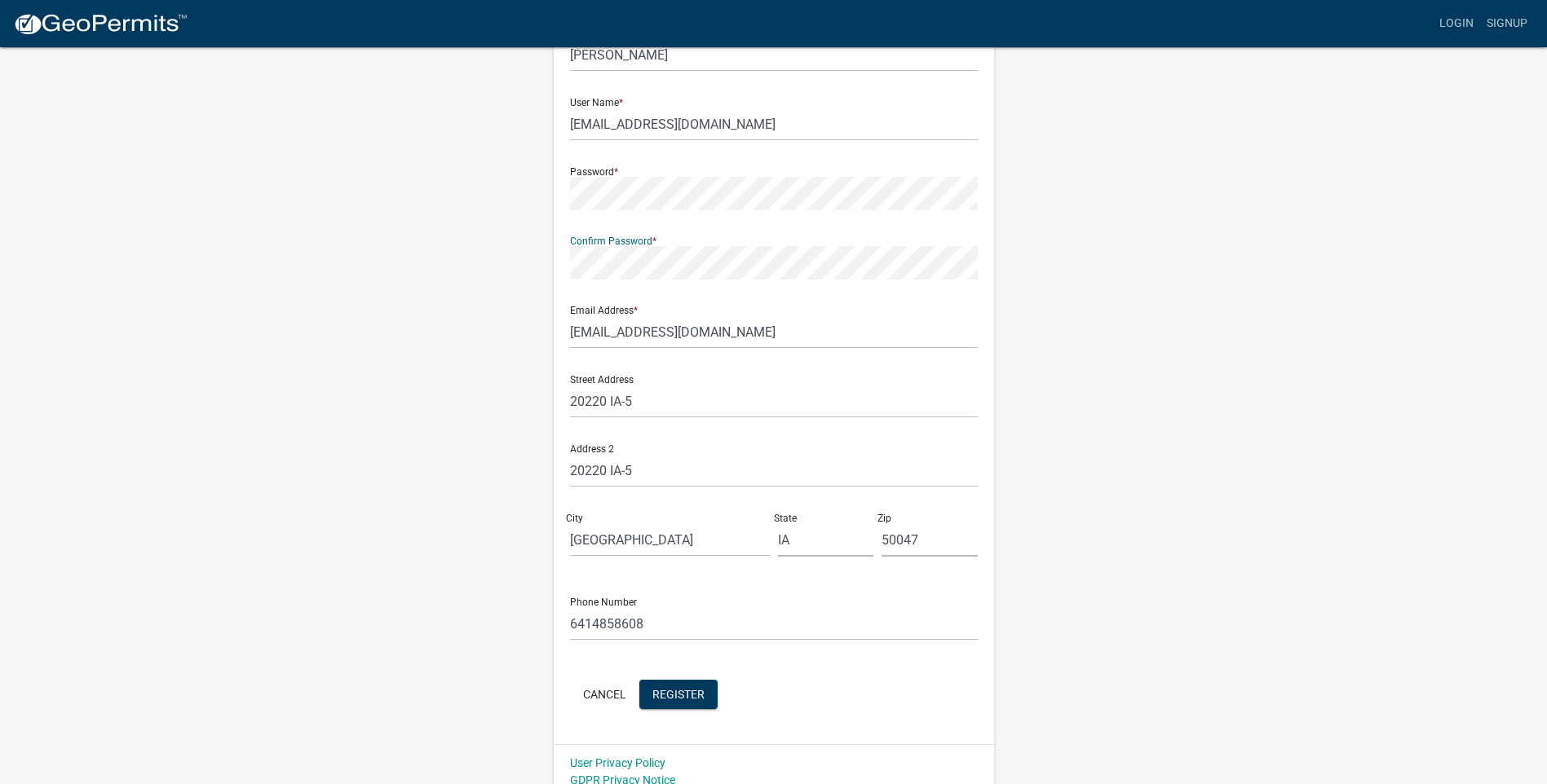
scroll to position [134, 0]
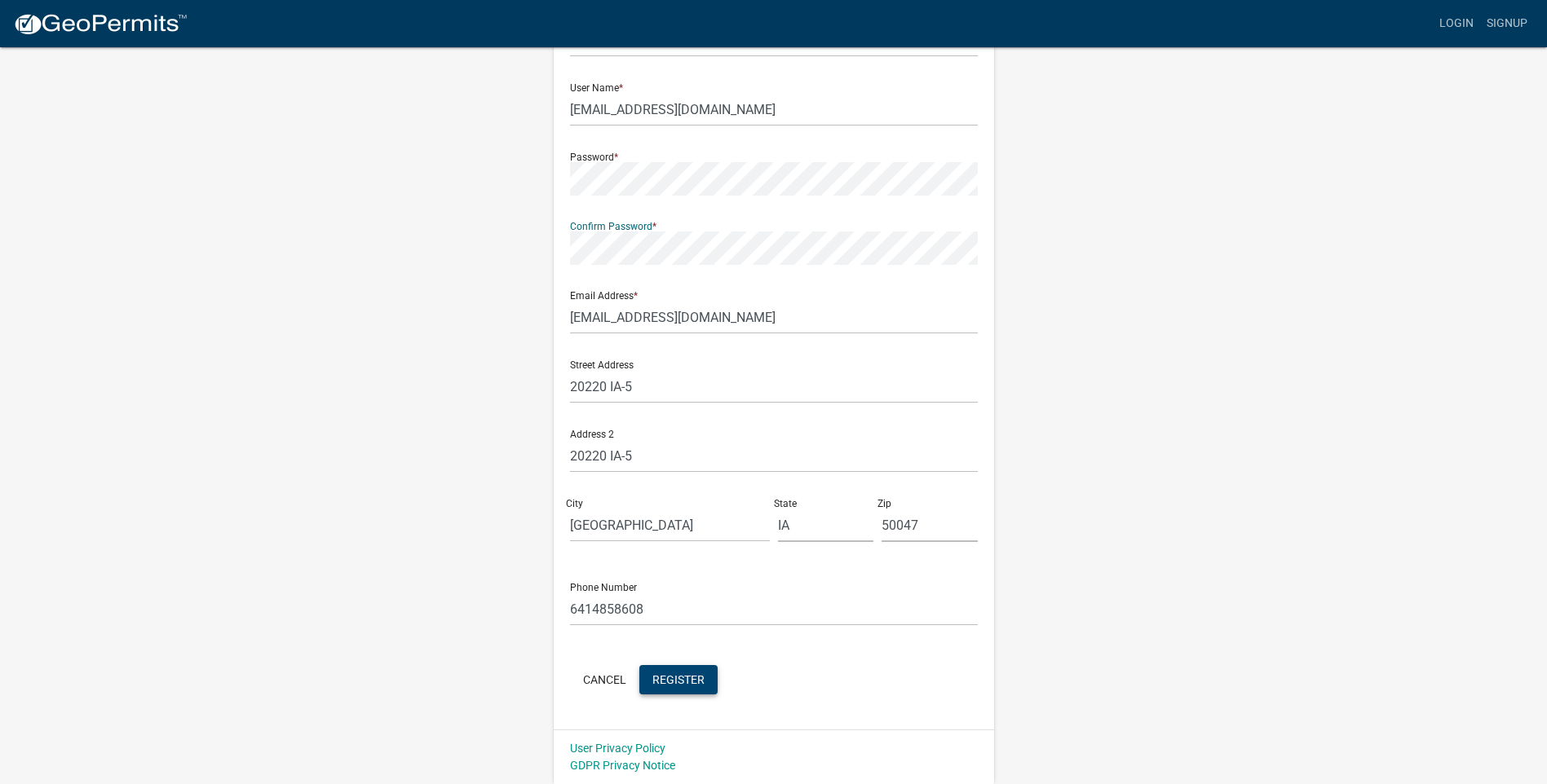
click at [661, 682] on span "Register" at bounding box center [678, 679] width 52 height 13
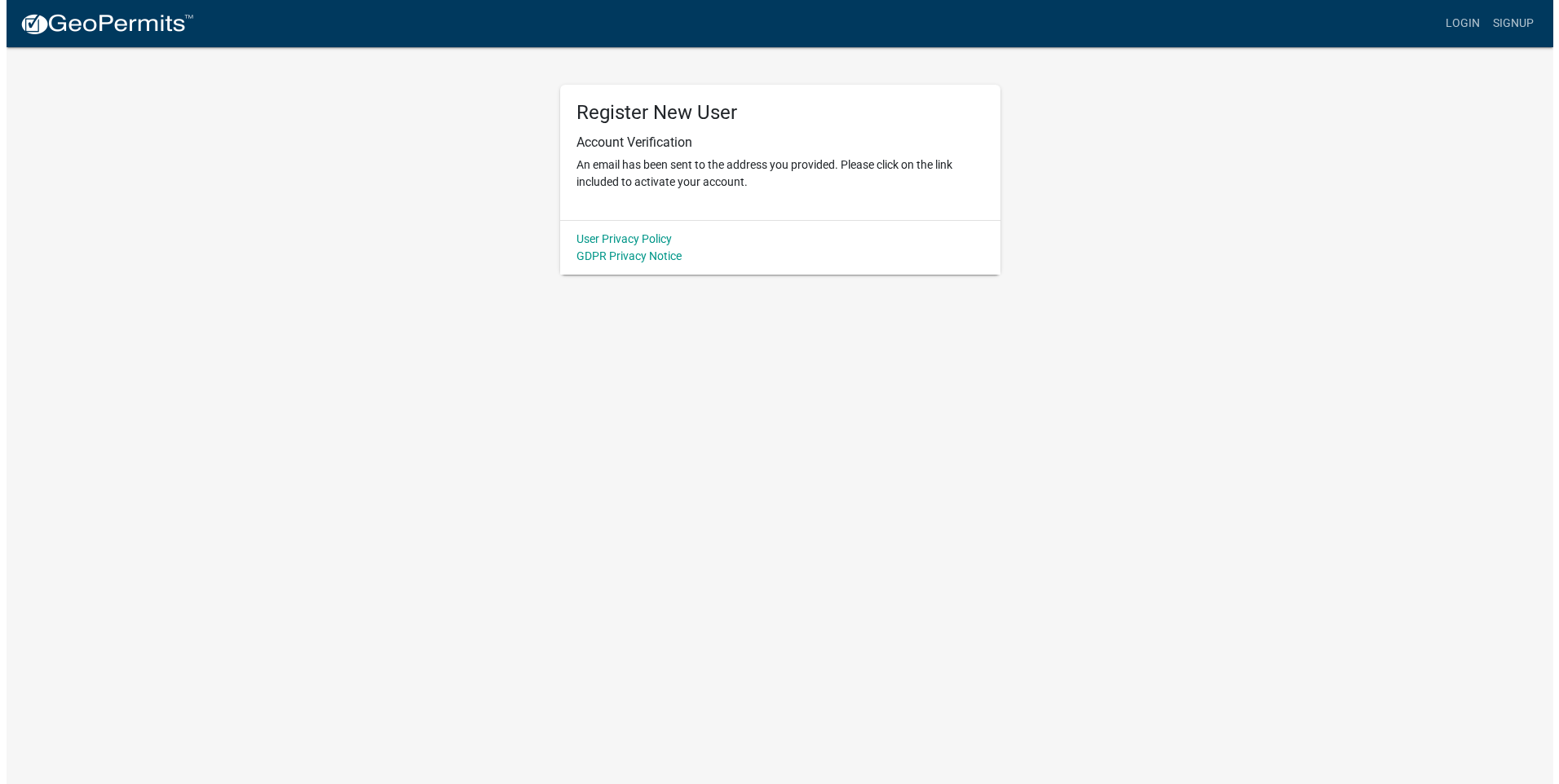
scroll to position [0, 0]
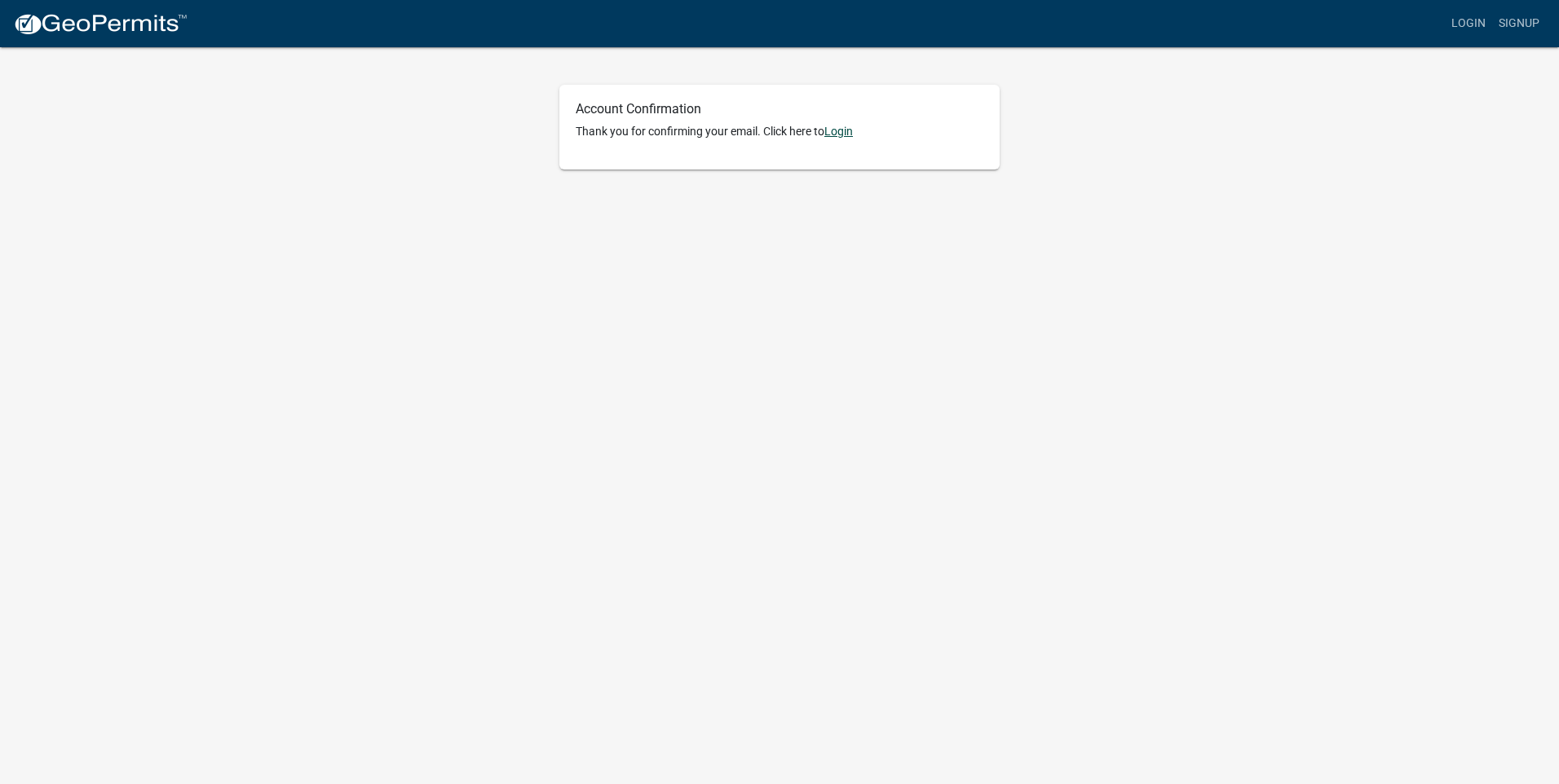
click at [837, 133] on link "Login" at bounding box center [838, 131] width 28 height 13
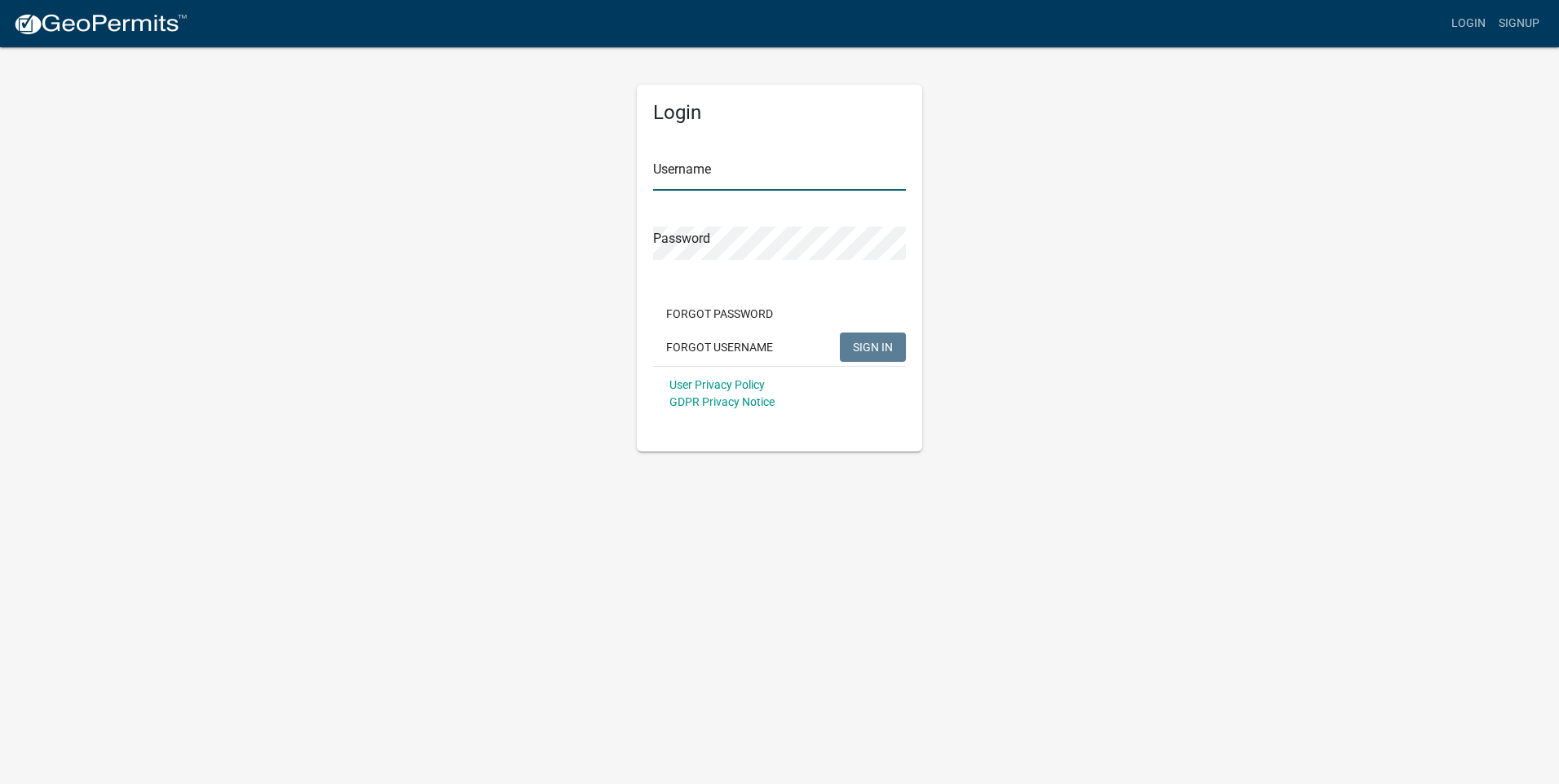
type input "[EMAIL_ADDRESS][DOMAIN_NAME]"
click at [884, 351] on span "SIGN IN" at bounding box center [872, 346] width 40 height 13
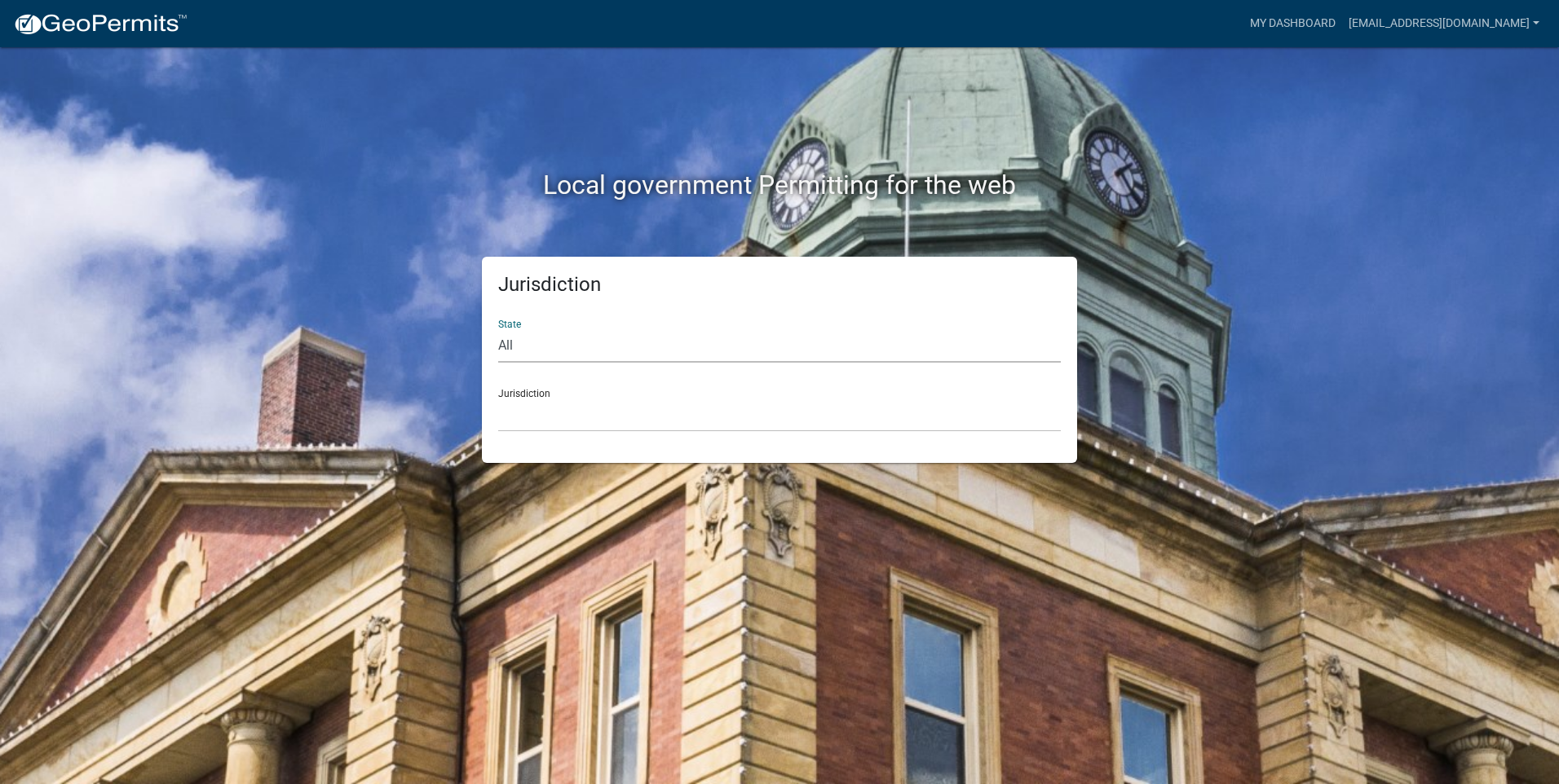
click at [518, 345] on select "All Colorado Georgia Indiana Iowa Kansas Minnesota Ohio South Carolina Wisconsin" at bounding box center [779, 345] width 563 height 33
select select "Iowa"
click at [498, 329] on select "All Colorado Georgia Indiana Iowa Kansas Minnesota Ohio South Carolina Wisconsin" at bounding box center [779, 345] width 563 height 33
click at [571, 418] on select "Boone County, Iowa Butler County, Iowa Cerro Gordo County, Iowa City of Harlan,…" at bounding box center [779, 415] width 563 height 33
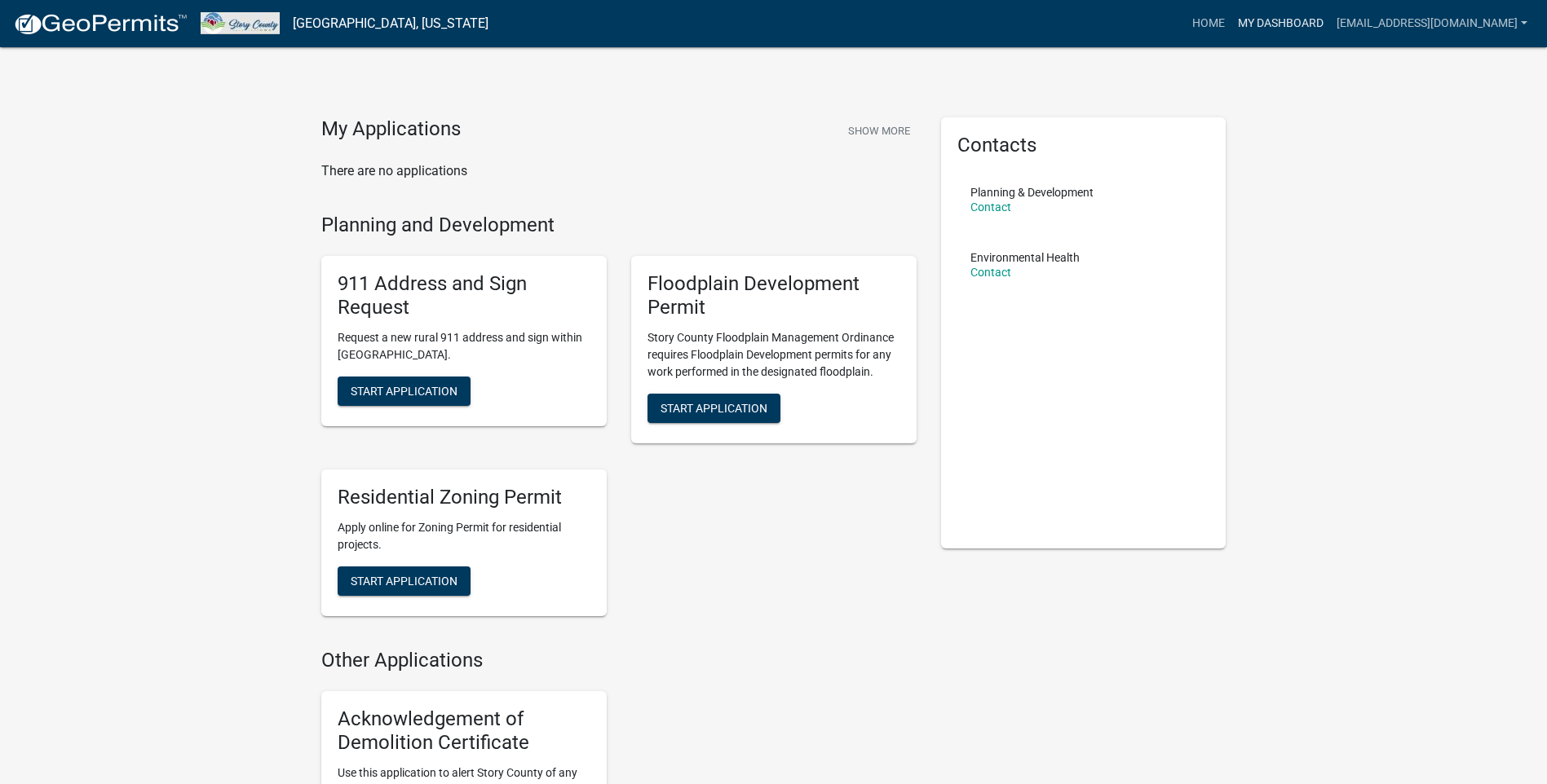
click at [1305, 19] on link "My Dashboard" at bounding box center [1280, 24] width 99 height 31
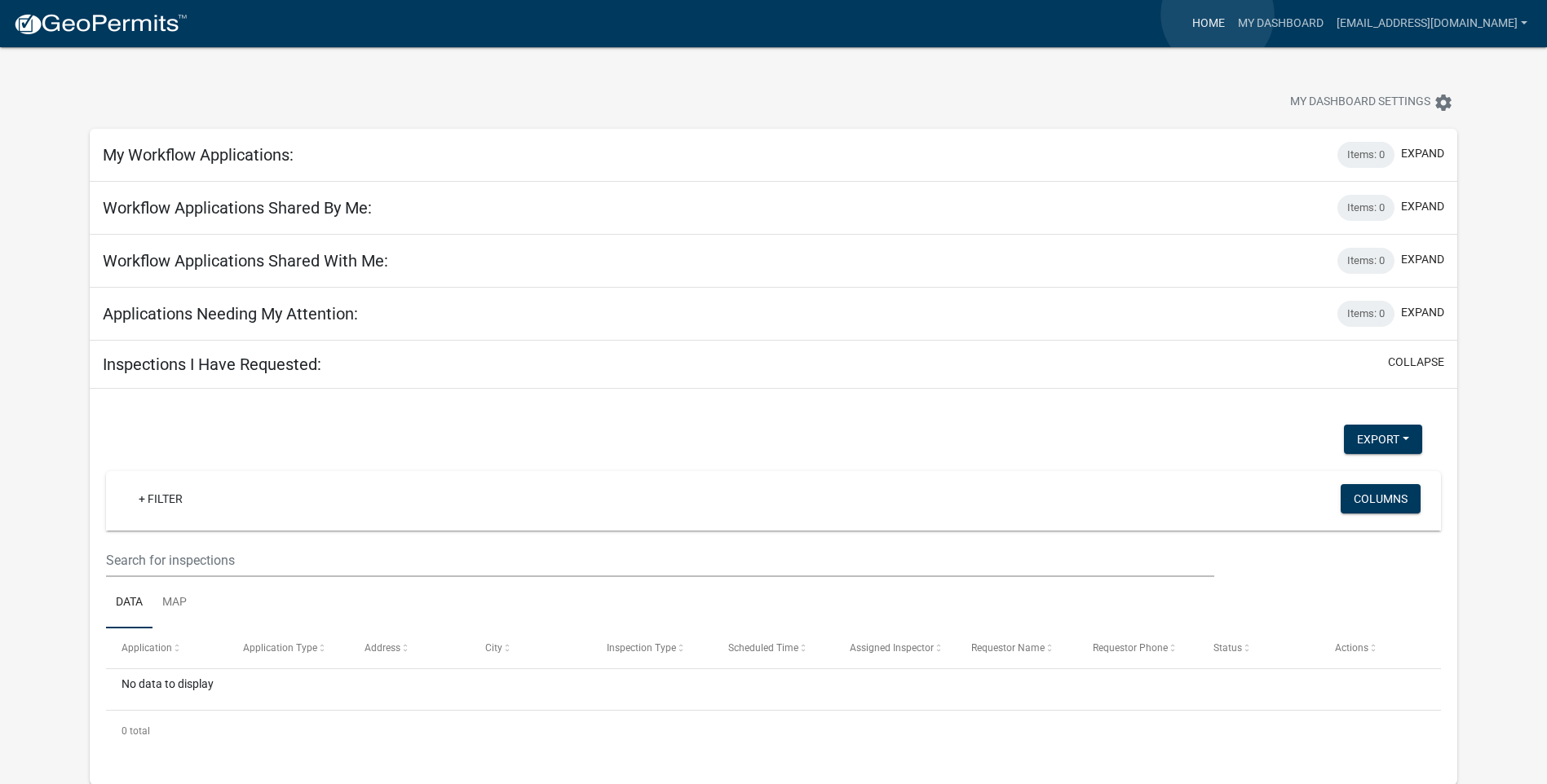
click at [1218, 15] on link "Home" at bounding box center [1208, 24] width 45 height 31
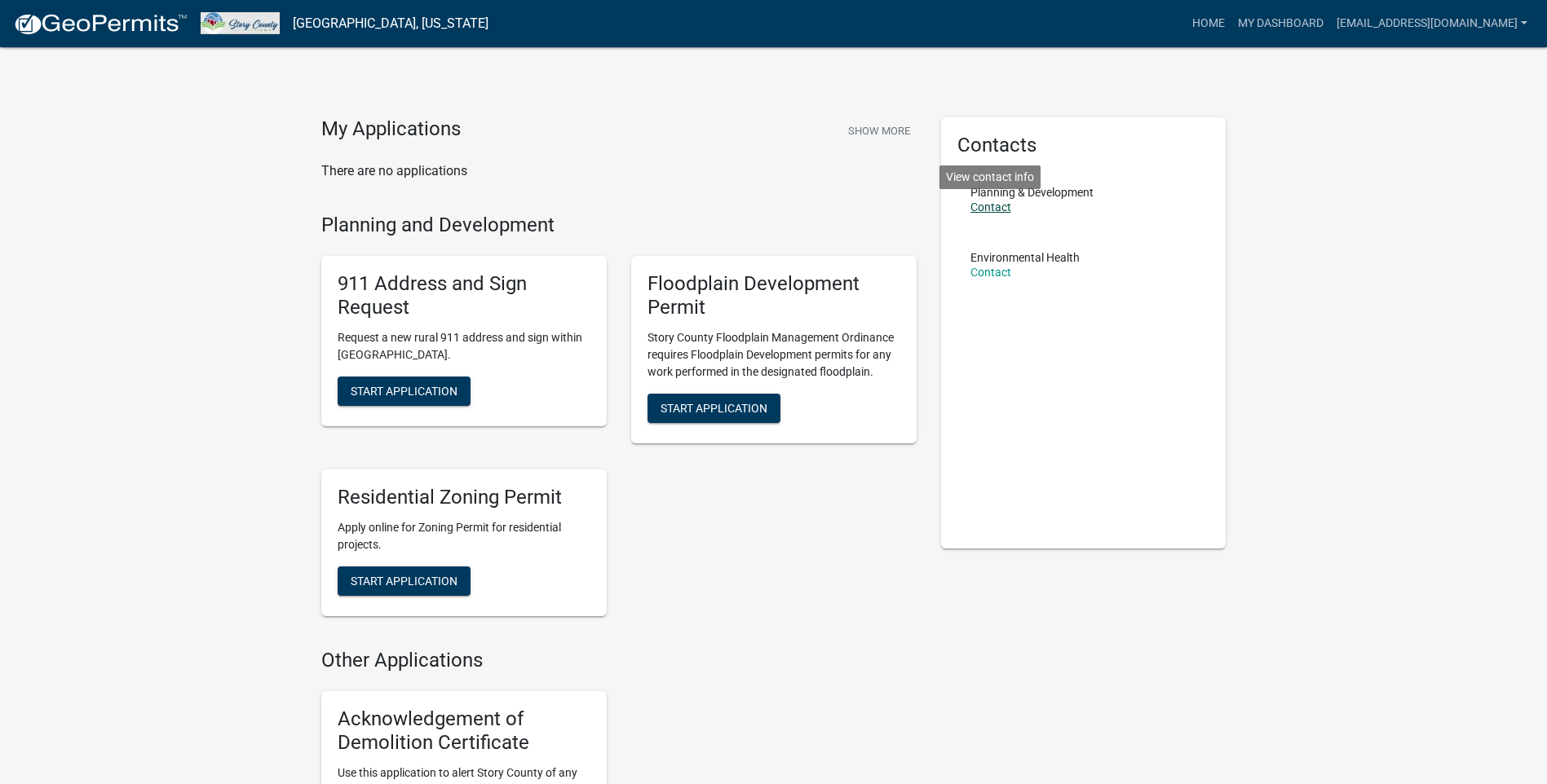
click at [986, 209] on link "Contact" at bounding box center [991, 206] width 41 height 13
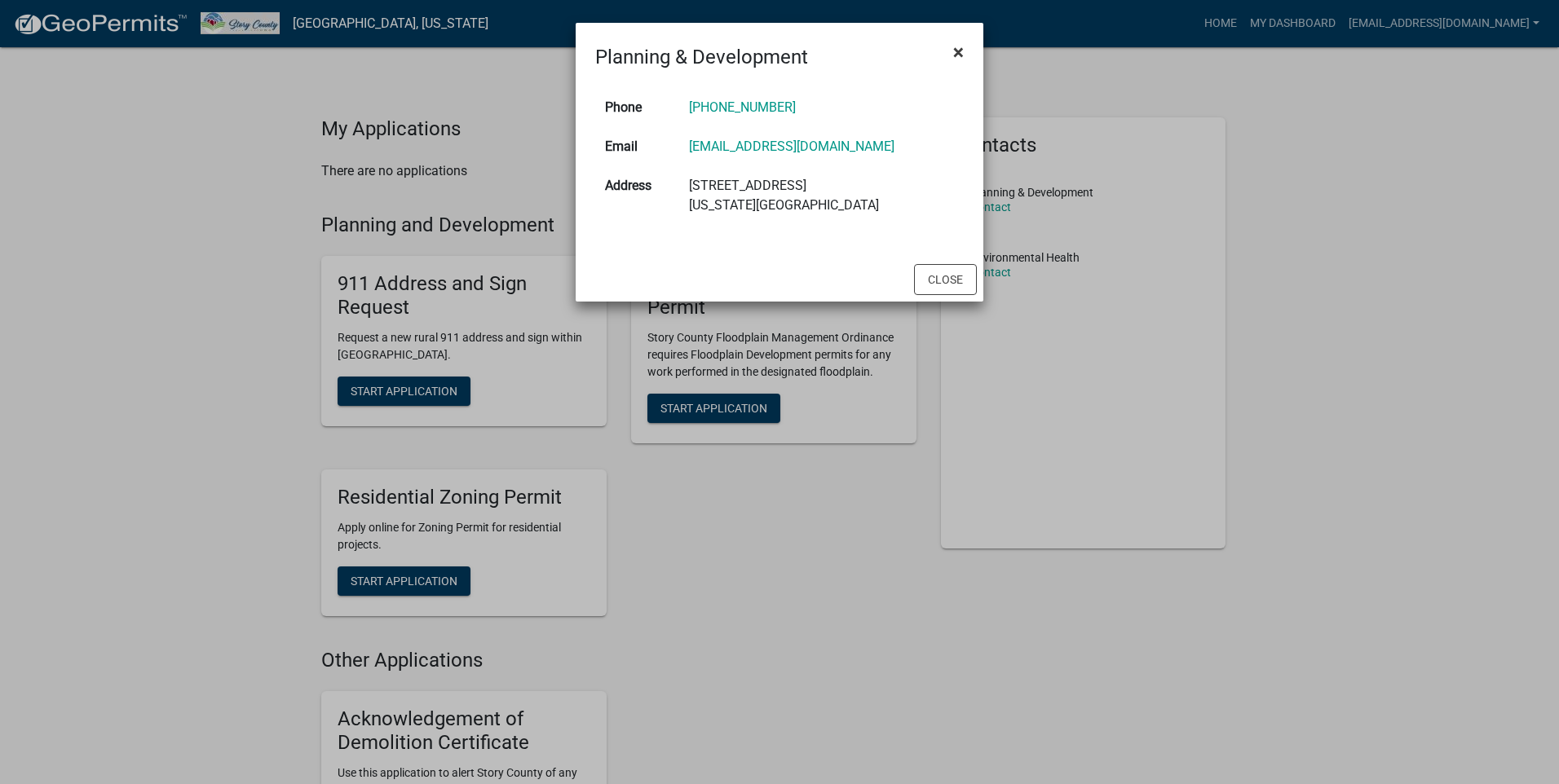
click at [956, 51] on span "×" at bounding box center [958, 52] width 10 height 23
